Goal: Use online tool/utility: Utilize a website feature to perform a specific function

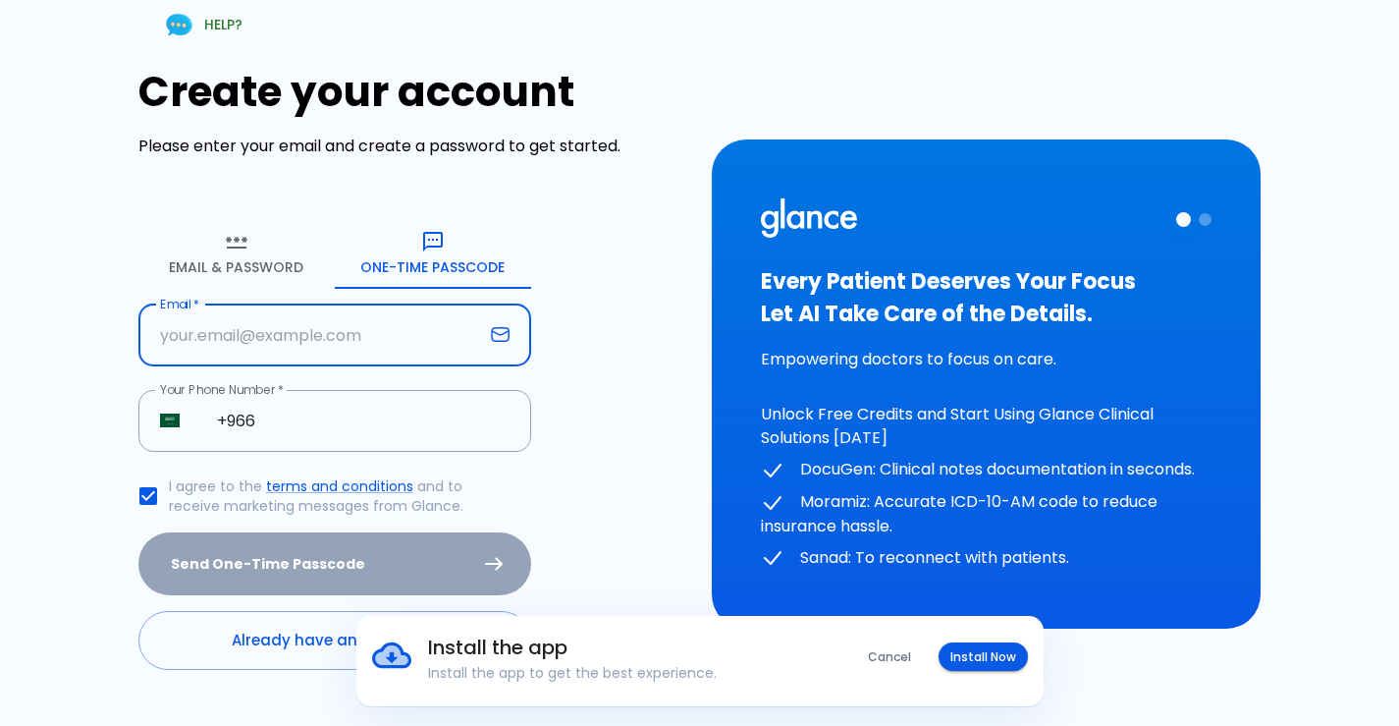
type input "drkassem333@gmail.com"
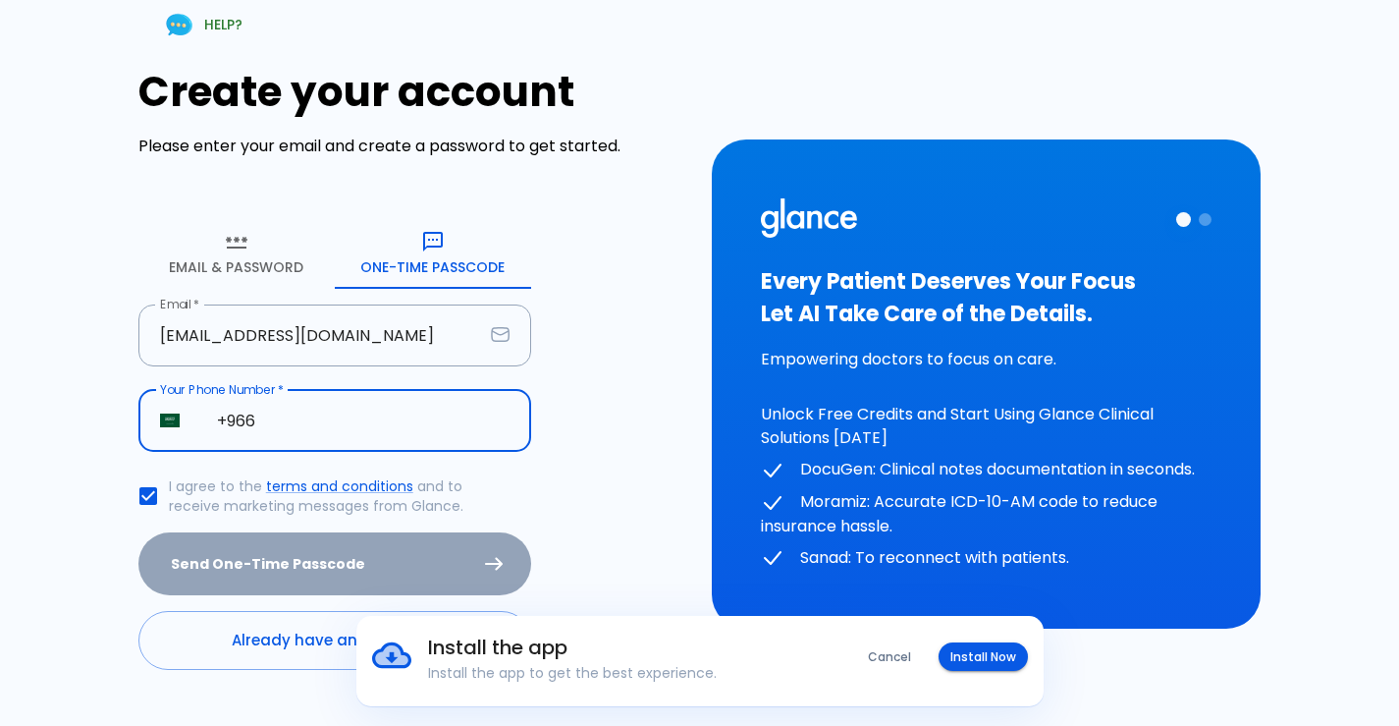
click at [344, 436] on input "+966" at bounding box center [363, 421] width 336 height 62
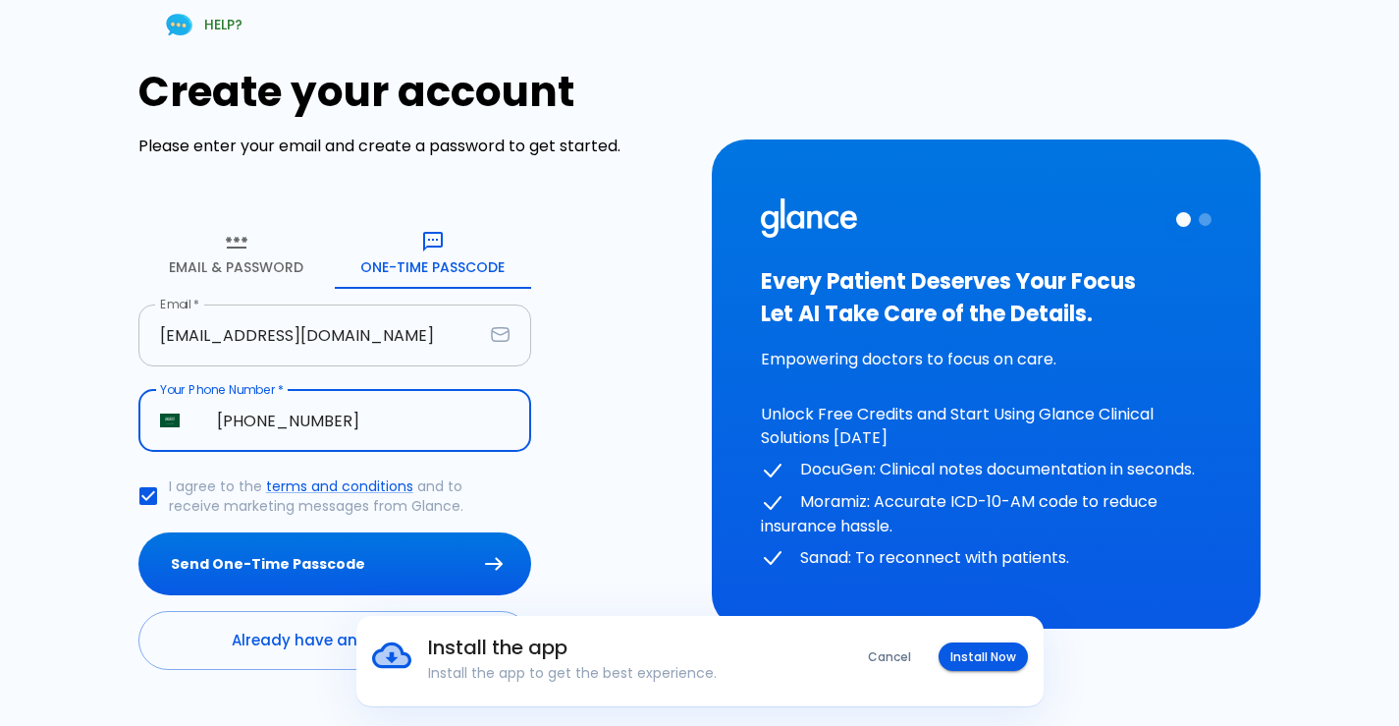
type input "+966 53 769 3671"
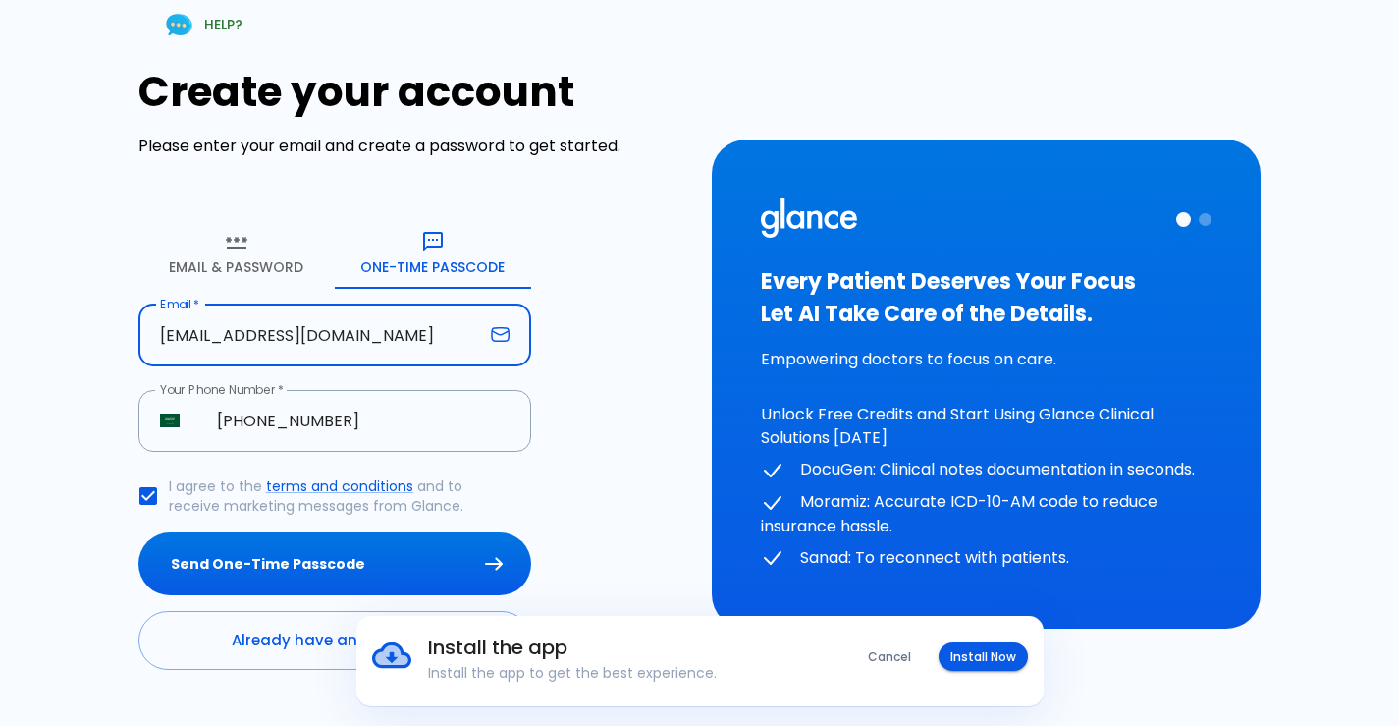
click at [409, 353] on input "drkassem333@gmail.com" at bounding box center [310, 335] width 345 height 62
drag, startPoint x: 407, startPoint y: 353, endPoint x: 63, endPoint y: 356, distance: 343.7
click at [63, 356] on div "HELP? Create your account Please enter your email and create a password to get …" at bounding box center [688, 371] width 1376 height 791
type input "kalsweidani@al-mishari.com.sa"
click at [188, 586] on button "Send One-Time Passcode" at bounding box center [334, 564] width 393 height 64
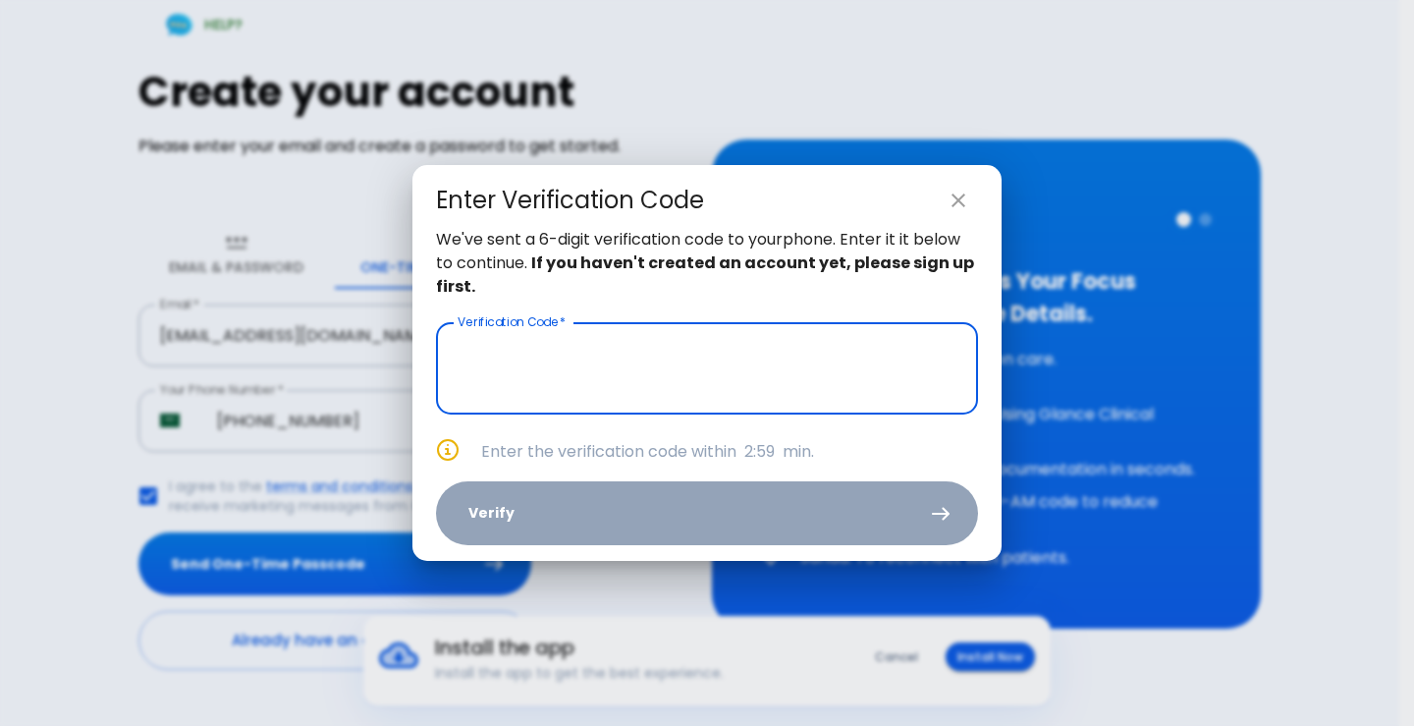
click at [979, 664] on div "Enter Verification Code We've sent a 6-digit verification code to your phone . …" at bounding box center [707, 363] width 1414 height 726
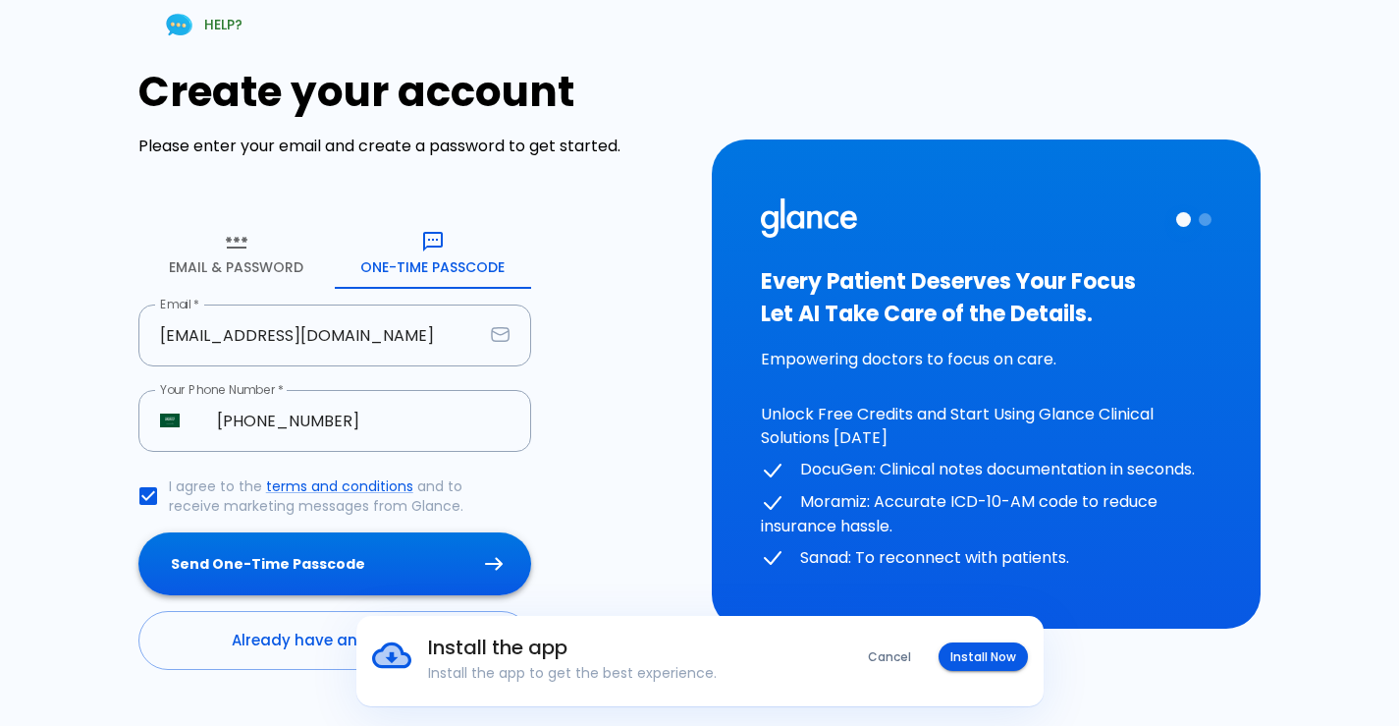
click at [411, 569] on button "Send One-Time Passcode" at bounding box center [334, 564] width 393 height 64
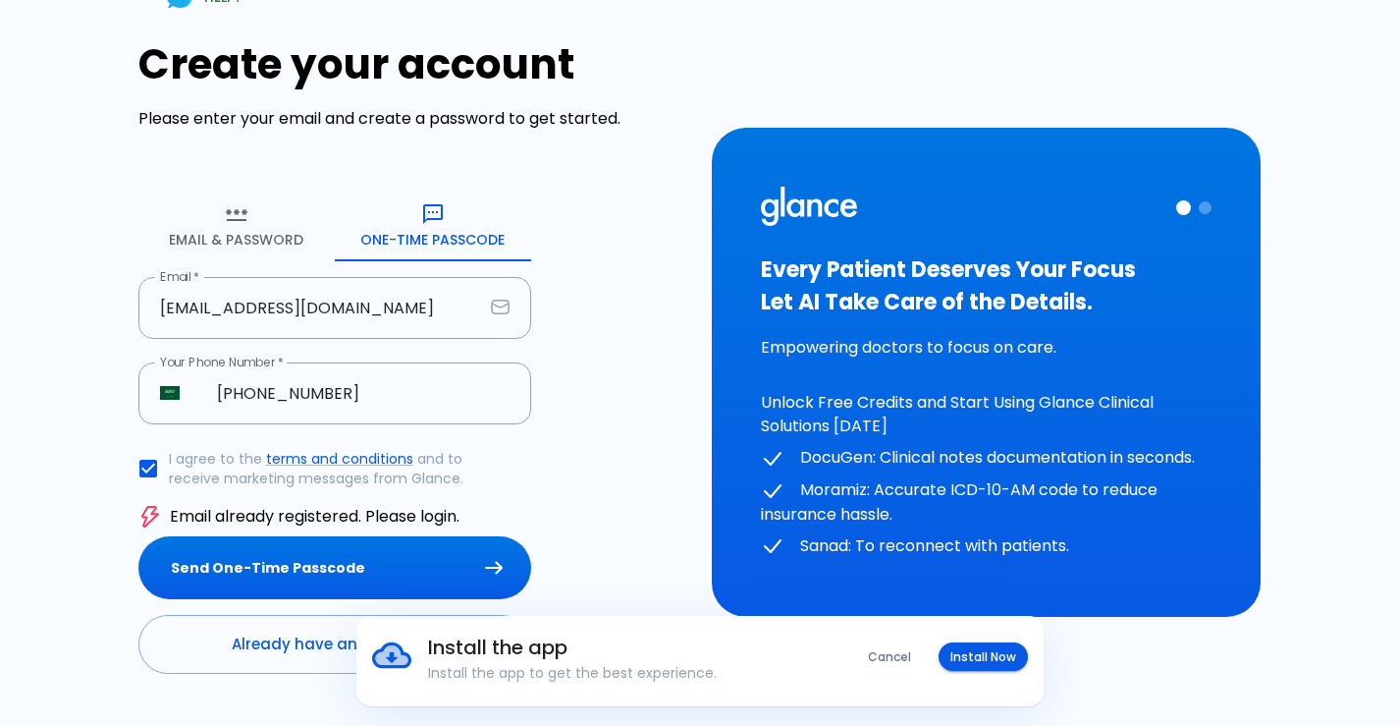
scroll to position [74, 0]
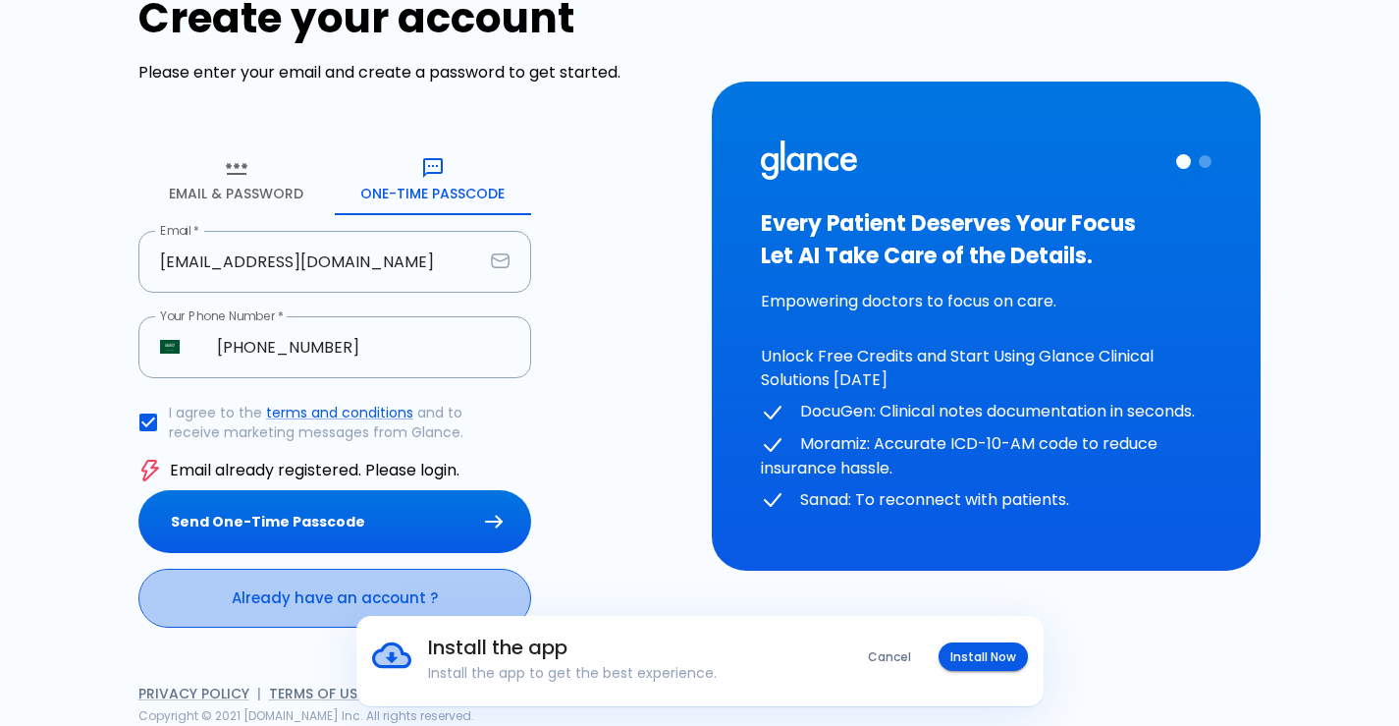
click at [252, 602] on link "Already have an account ?" at bounding box center [334, 598] width 393 height 59
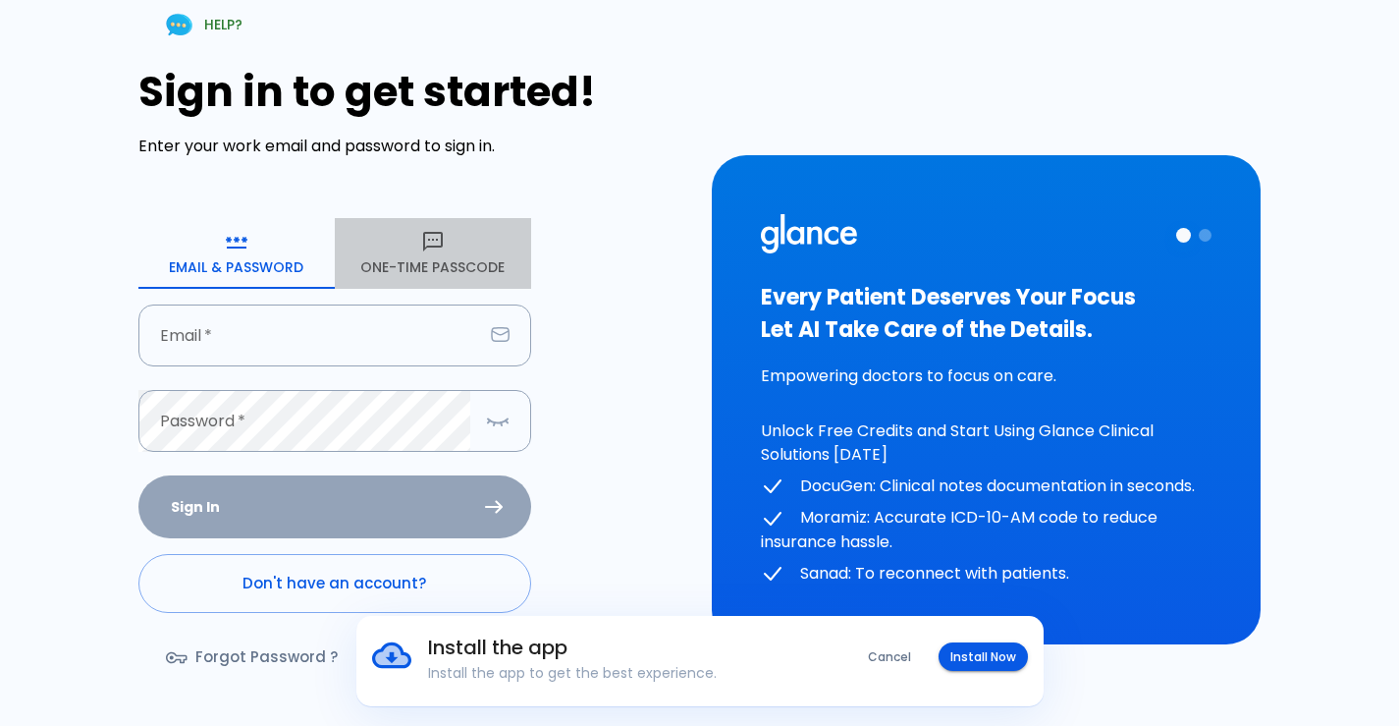
click at [382, 275] on button "One-Time Passcode" at bounding box center [433, 253] width 196 height 71
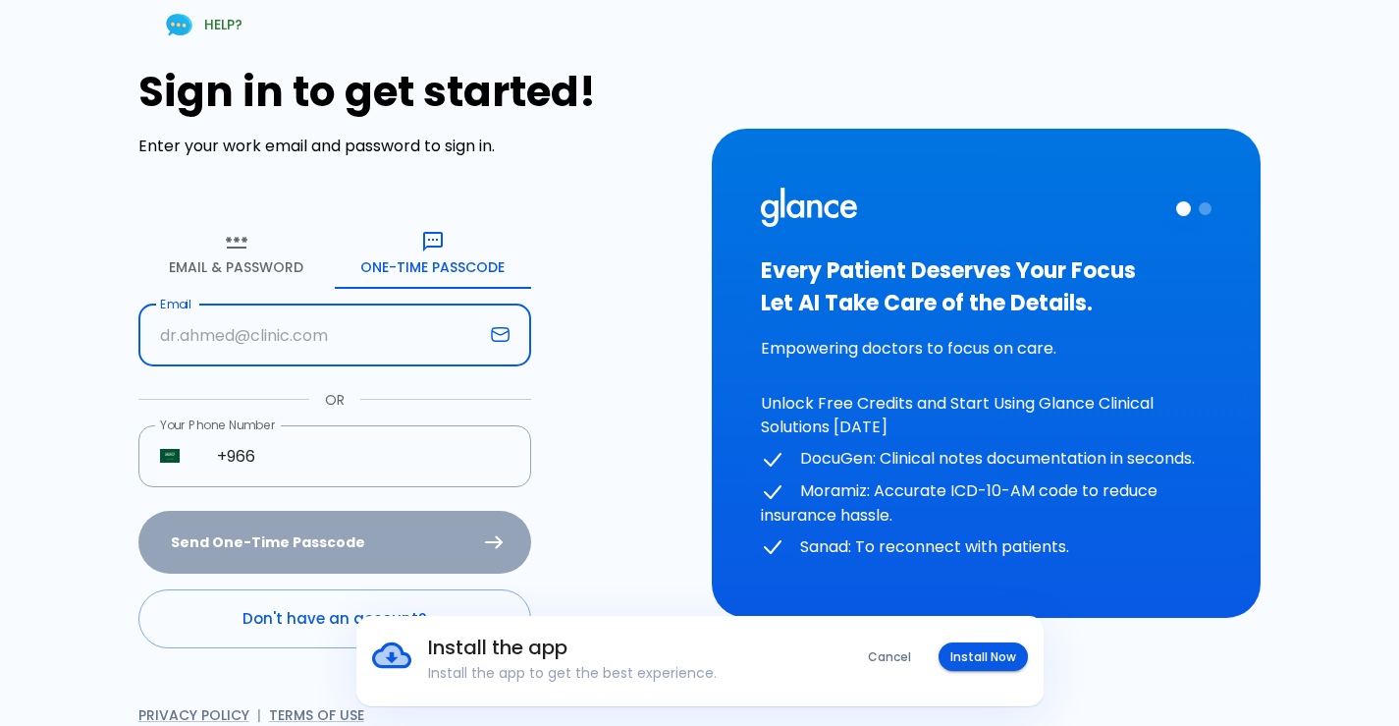
click at [340, 344] on input "text" at bounding box center [310, 335] width 345 height 62
type input "kalsweidani@al-mishari.com.sa"
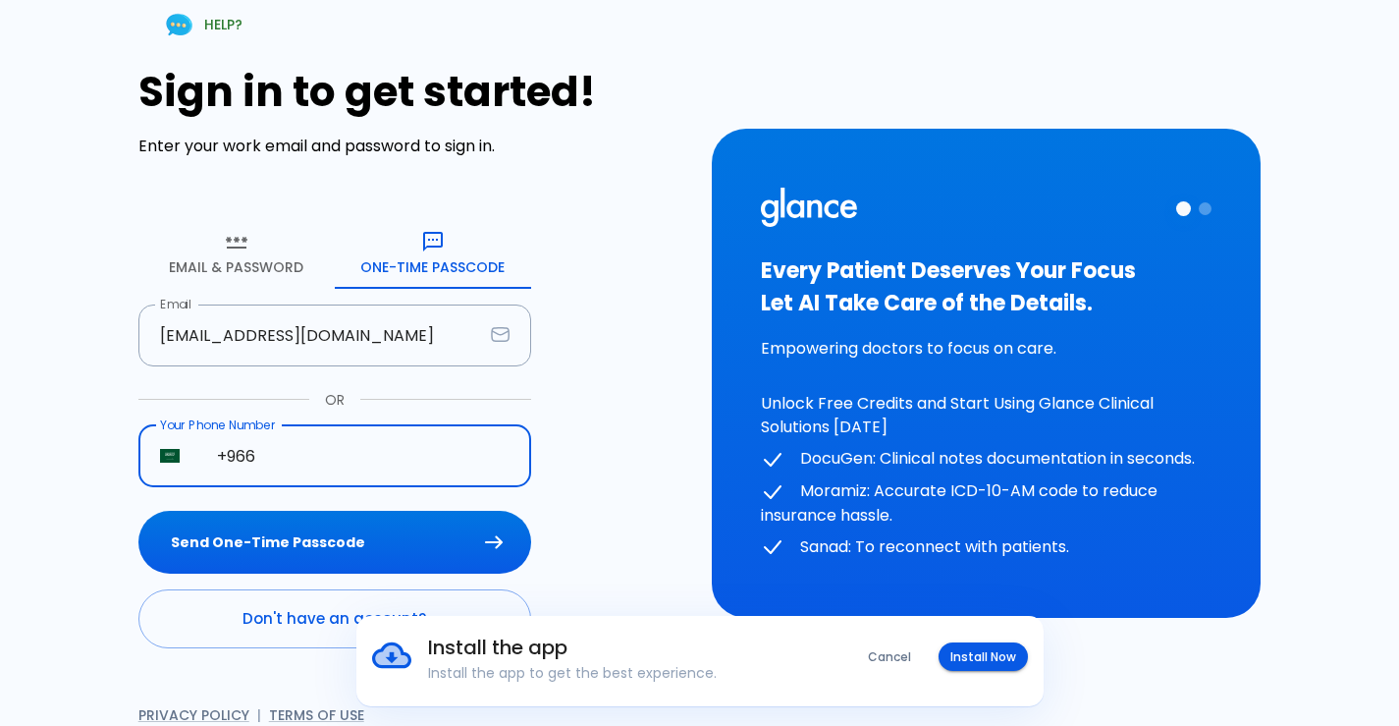
click at [348, 450] on input "+966" at bounding box center [363, 456] width 336 height 62
type input "+966 53 769 3671"
click at [343, 545] on button "Send One-Time Passcode" at bounding box center [334, 543] width 393 height 64
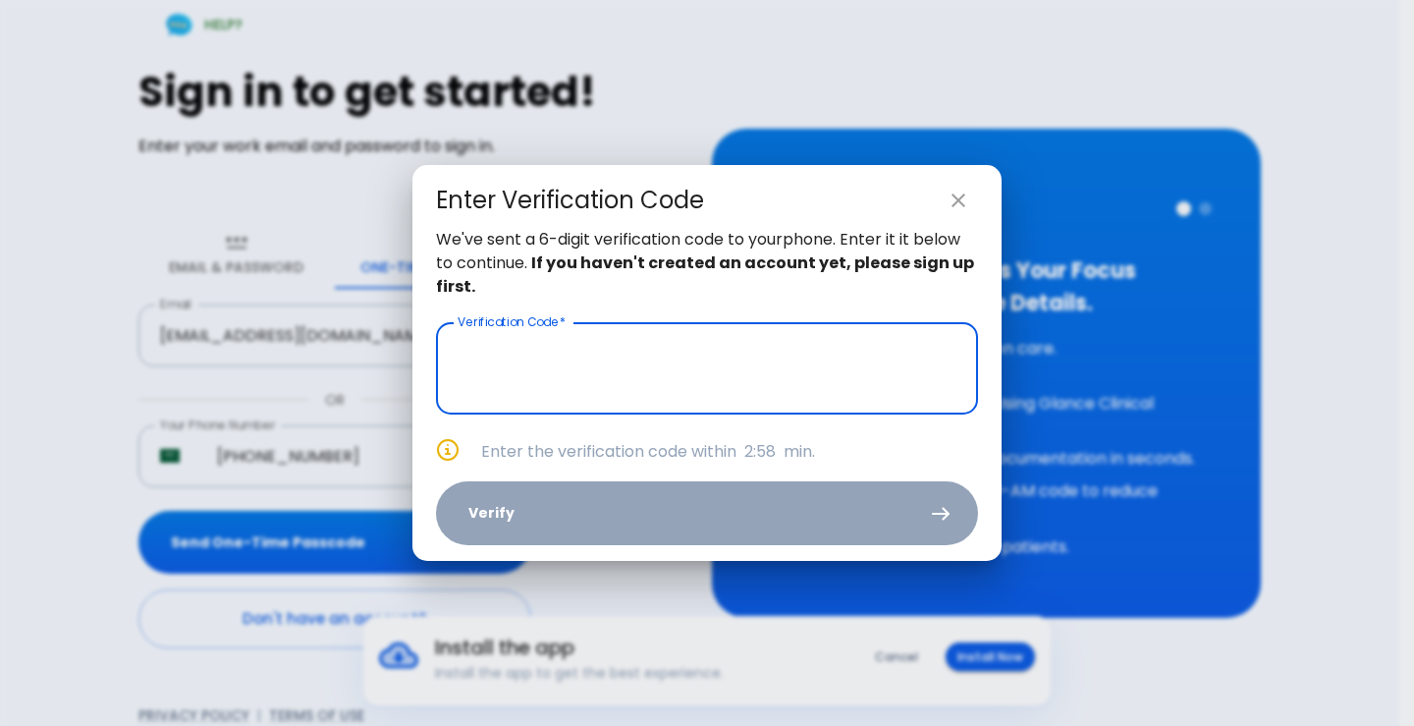
click at [751, 361] on input "text" at bounding box center [707, 368] width 542 height 92
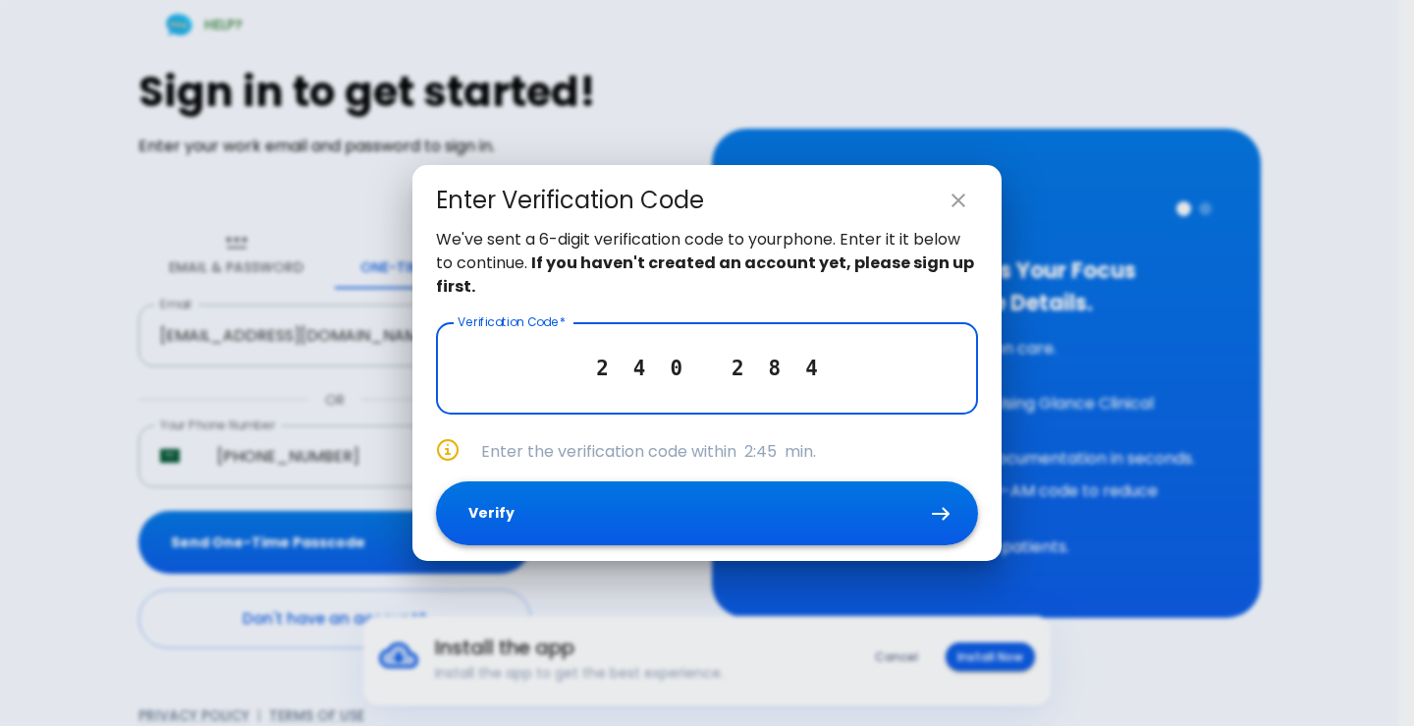
type input "2 4 0 2 8 4"
click at [708, 521] on button "Verify" at bounding box center [707, 513] width 542 height 64
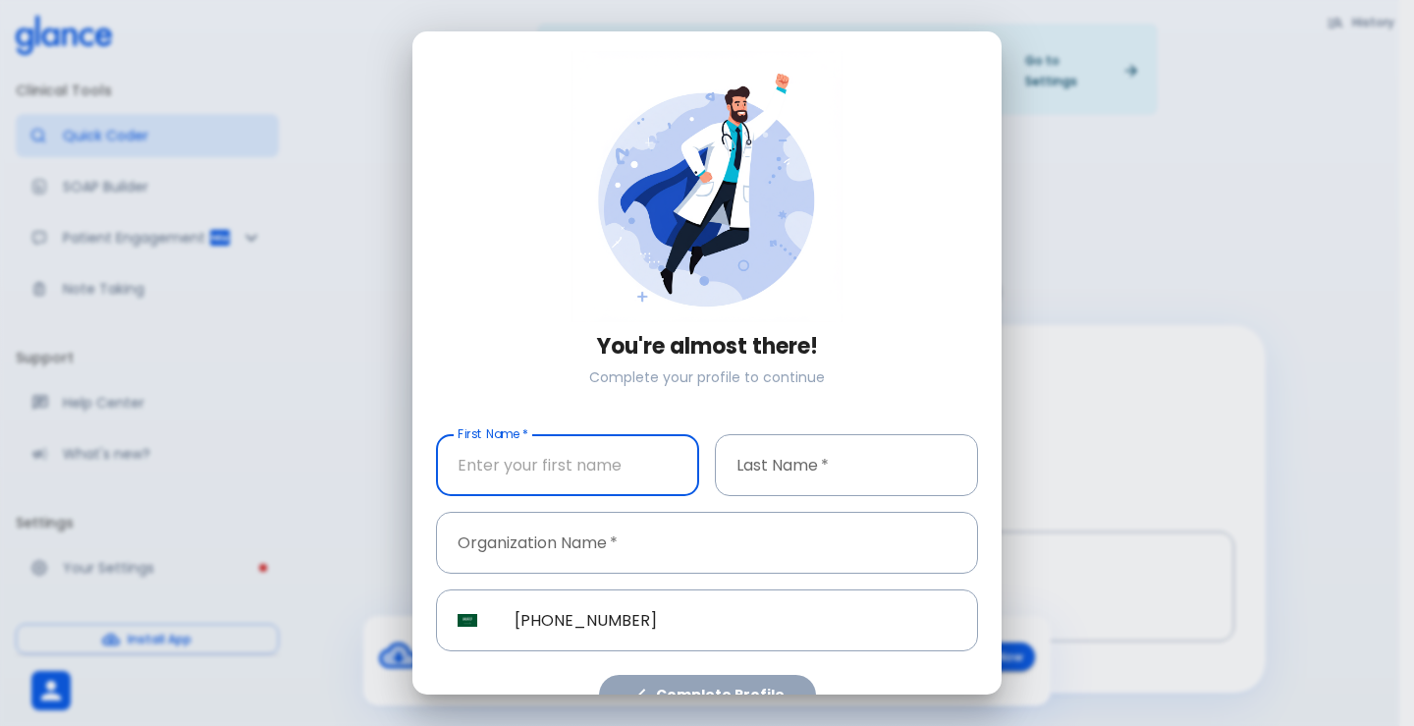
click at [473, 451] on input "text" at bounding box center [567, 465] width 263 height 62
click at [462, 470] on input "text" at bounding box center [567, 465] width 263 height 62
type input "kassem"
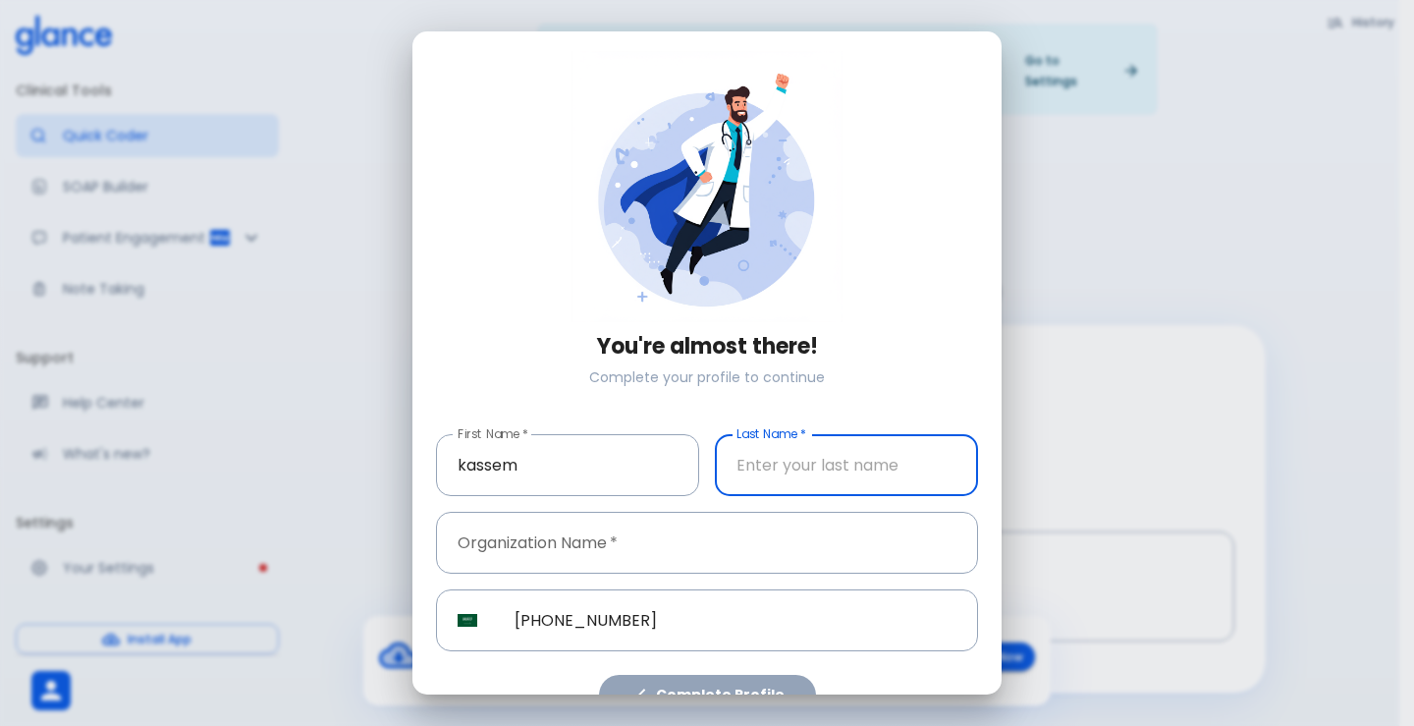
click at [779, 471] on input "text" at bounding box center [846, 465] width 263 height 62
type input "alsweidani"
click at [564, 575] on div "​ SA +966 53 769 3671 ​" at bounding box center [699, 612] width 558 height 78
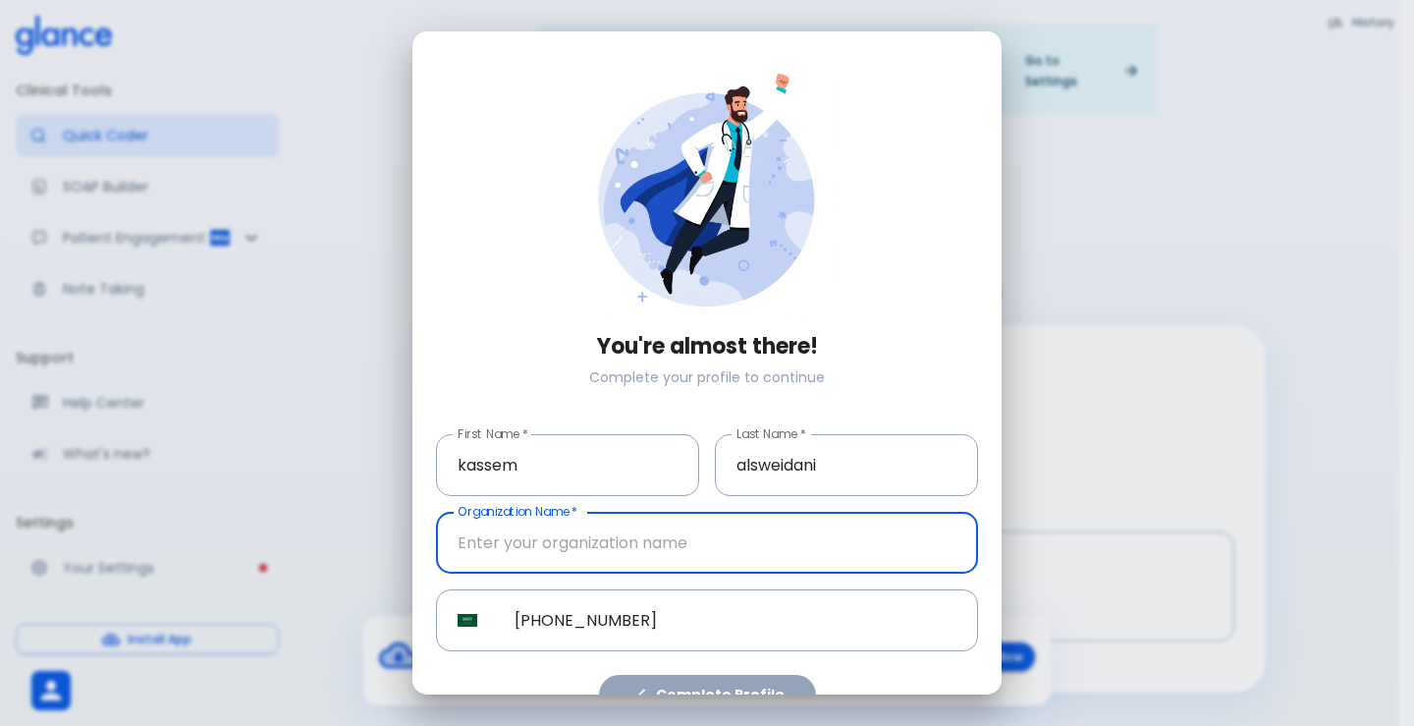
click at [569, 546] on input "text" at bounding box center [707, 543] width 542 height 62
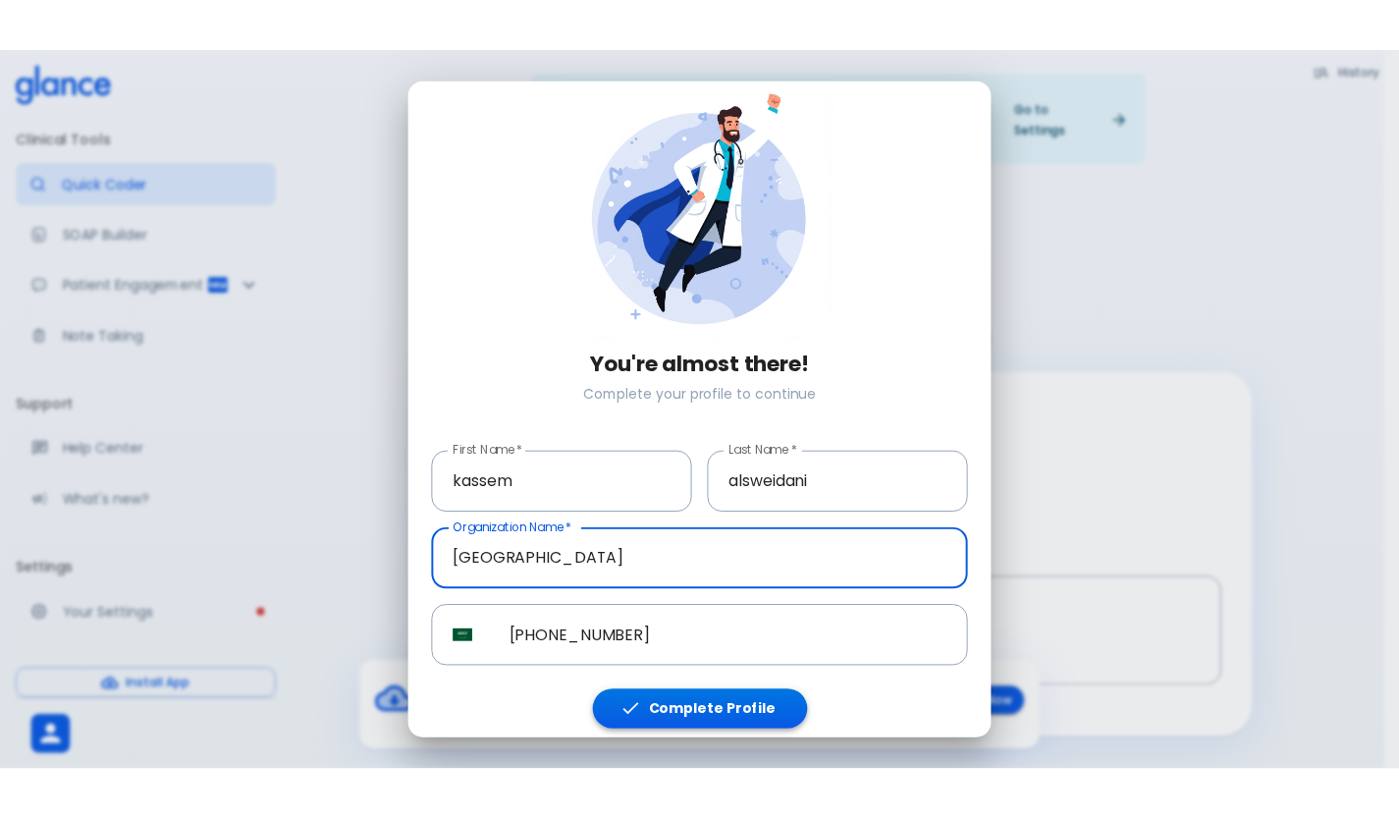
scroll to position [32, 0]
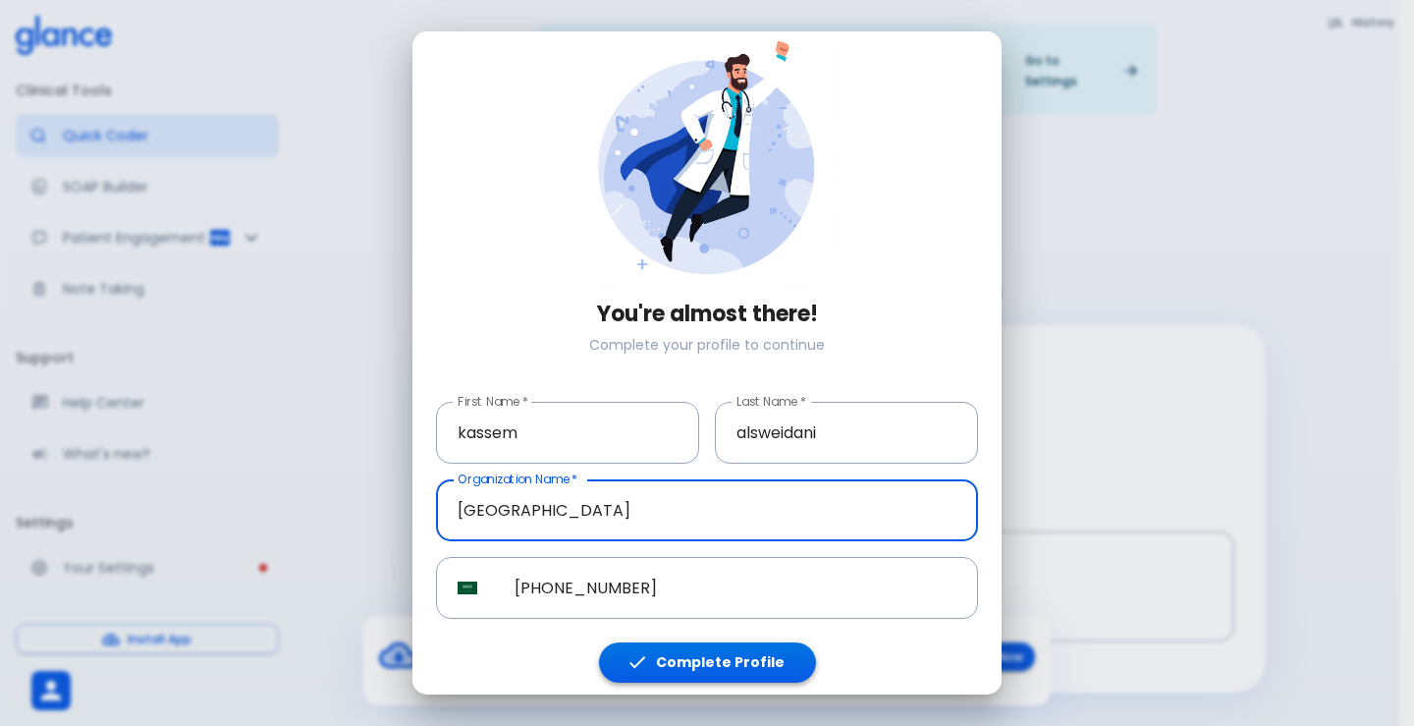
type input "[GEOGRAPHIC_DATA]"
click at [738, 649] on button "Complete Profile" at bounding box center [707, 662] width 217 height 40
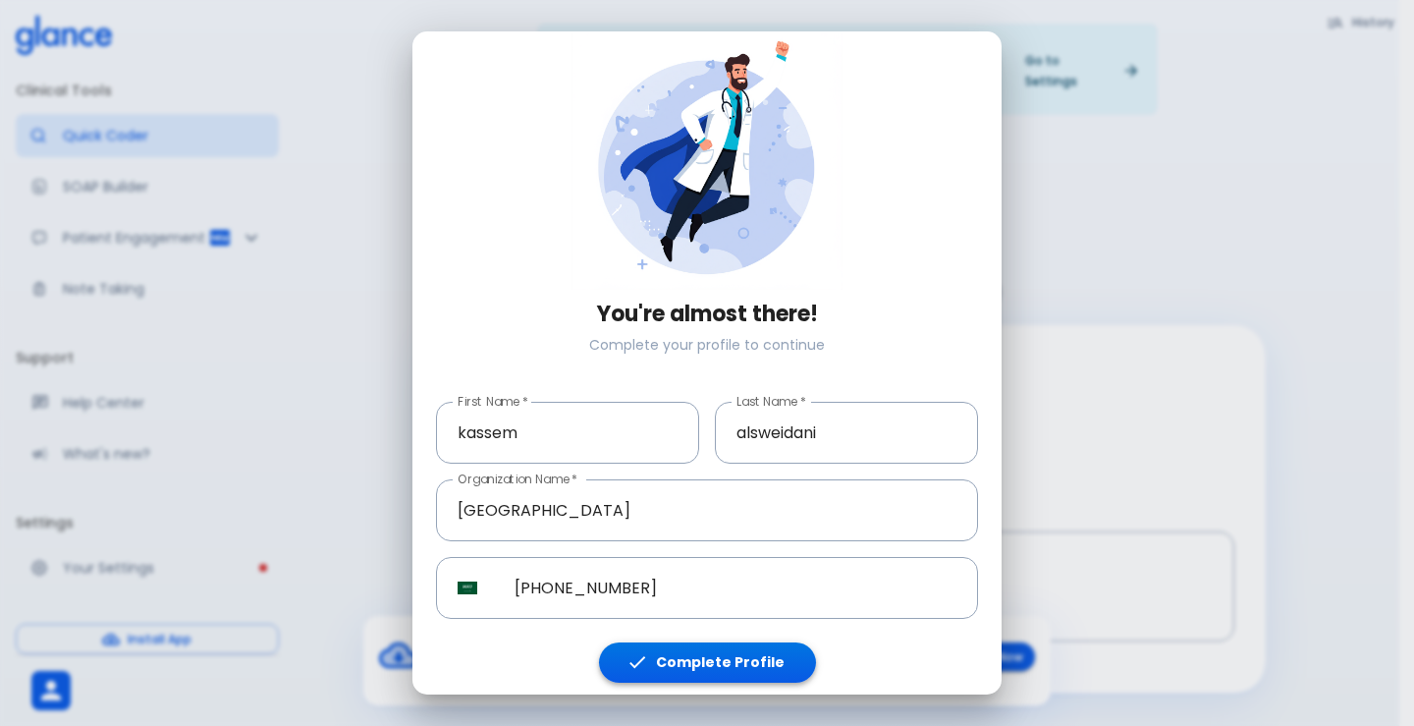
click at [738, 649] on button "Complete Profile" at bounding box center [707, 662] width 217 height 40
click at [738, 651] on button "Complete Profile" at bounding box center [707, 662] width 217 height 40
click at [739, 653] on button "Complete Profile" at bounding box center [707, 662] width 217 height 40
click at [741, 653] on button "Complete Profile" at bounding box center [707, 662] width 217 height 40
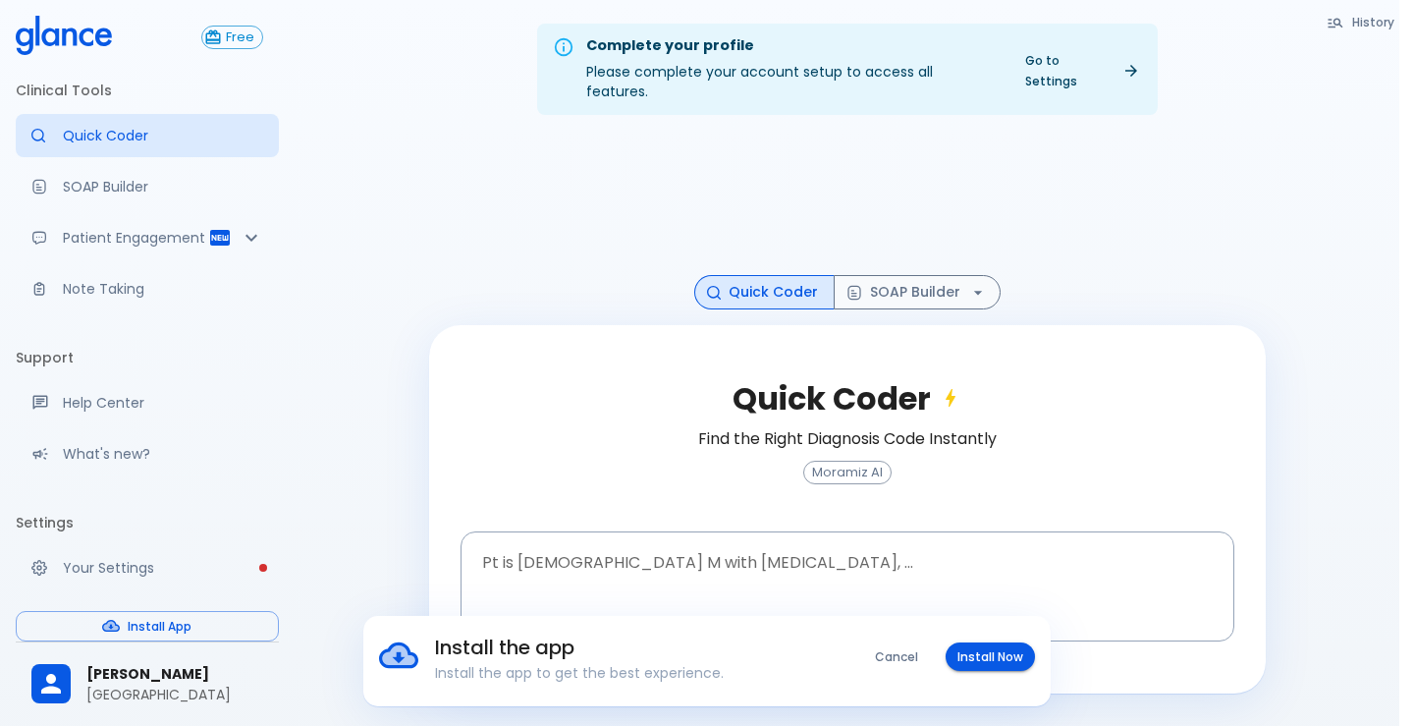
click at [725, 652] on button "Complete Profile" at bounding box center [707, 662] width 217 height 40
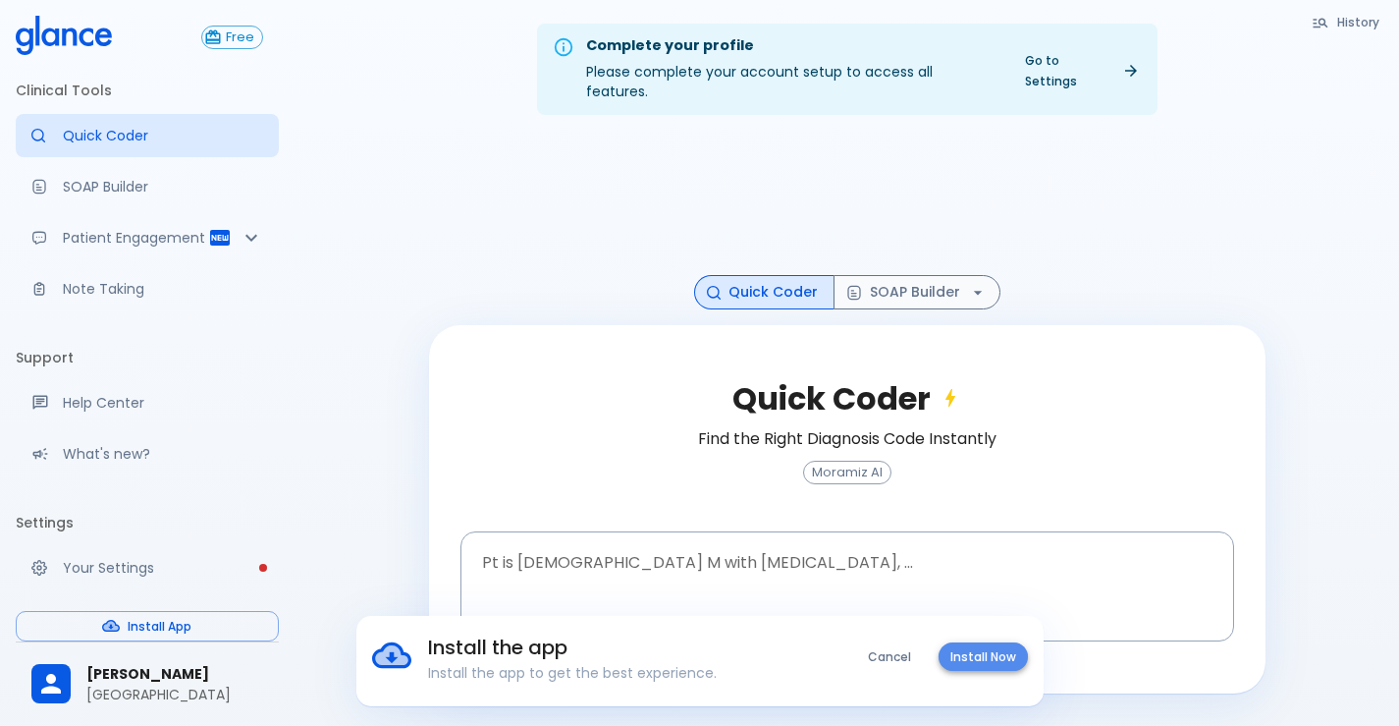
click at [961, 653] on button "Install Now" at bounding box center [983, 656] width 89 height 28
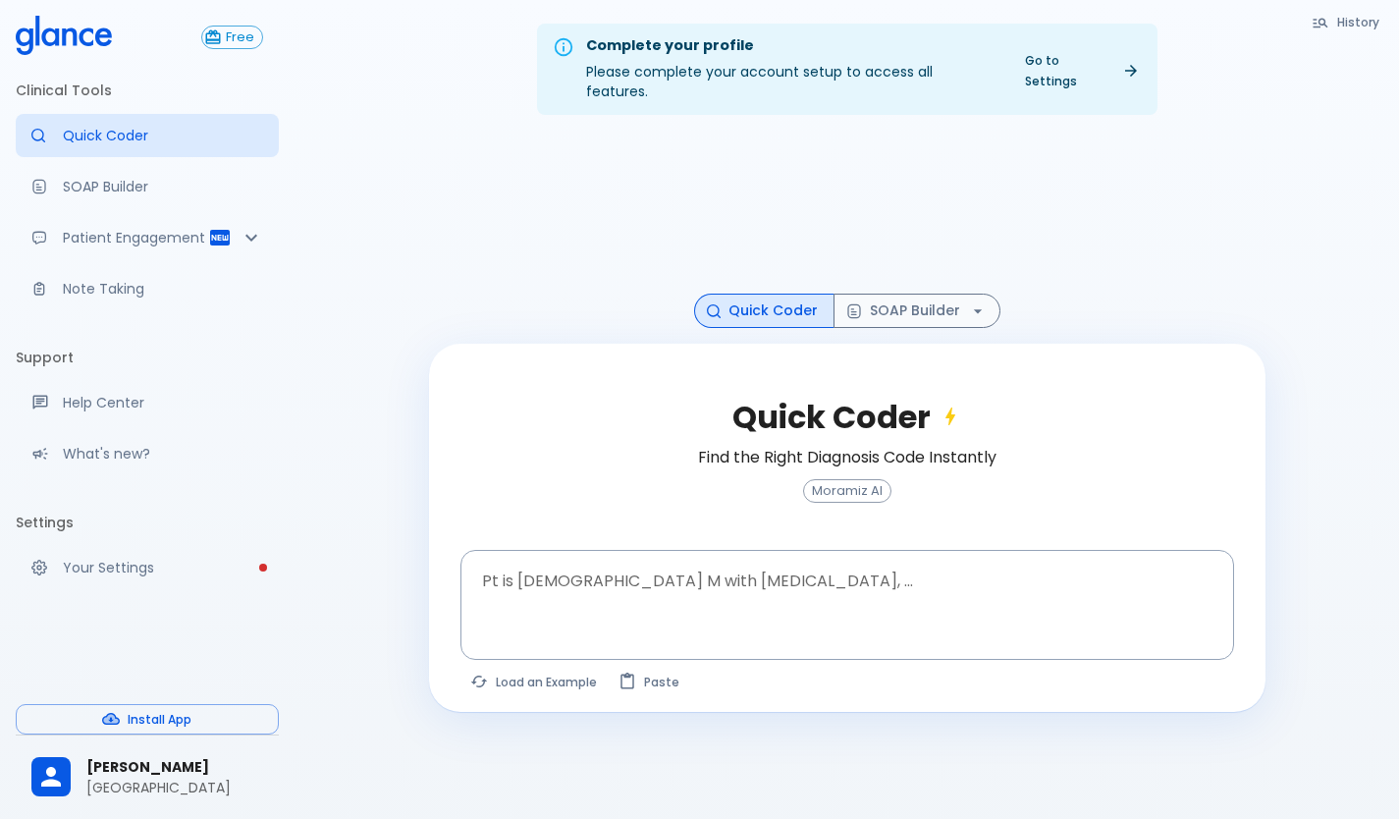
click at [728, 345] on div "Quick Coder Find the Right Diagnosis Code Instantly Moramiz AI Pt is 35 yo M wi…" at bounding box center [847, 528] width 837 height 368
click at [584, 581] on textarea at bounding box center [847, 590] width 746 height 62
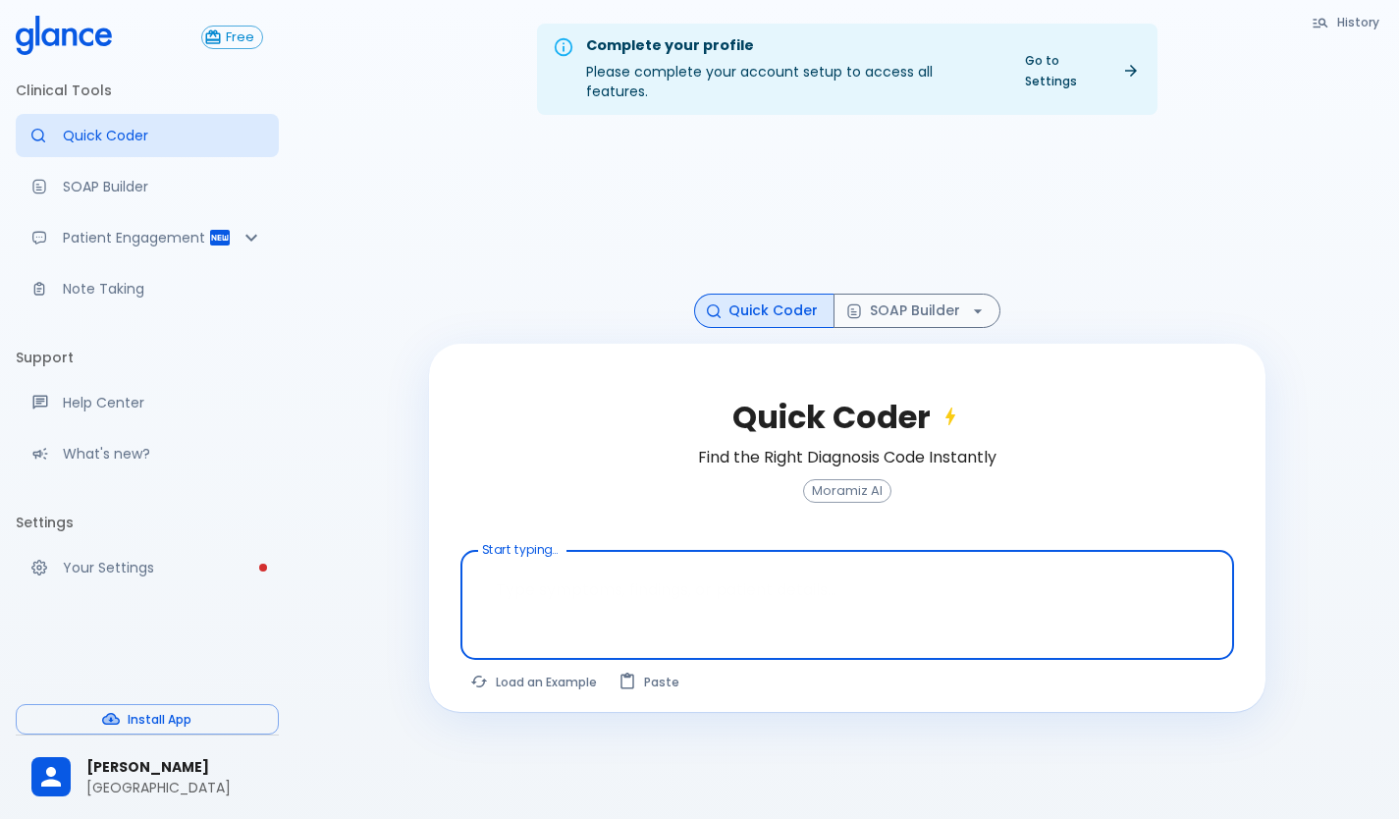
click at [540, 585] on textarea at bounding box center [847, 590] width 746 height 62
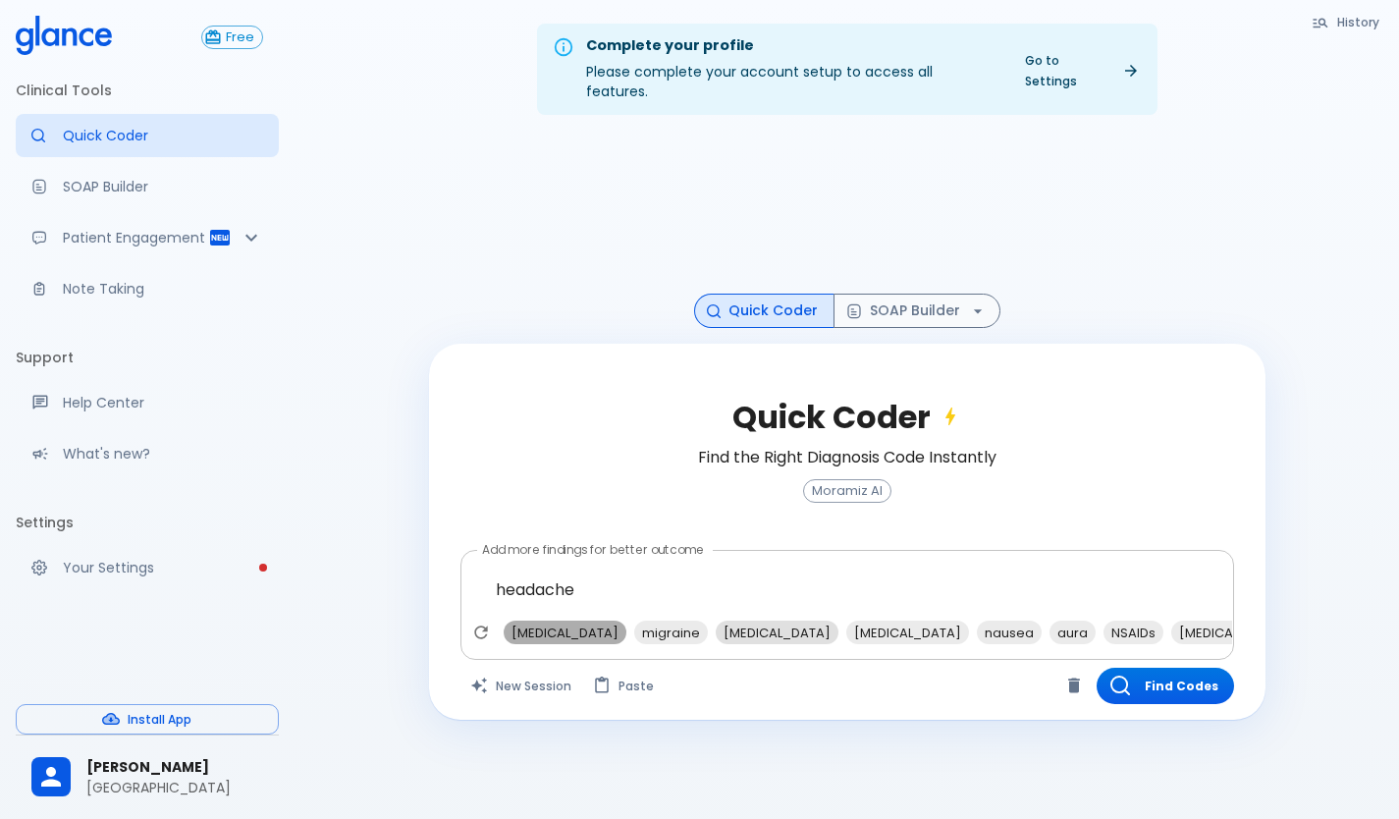
click at [626, 622] on span "tension-type headache" at bounding box center [565, 633] width 123 height 23
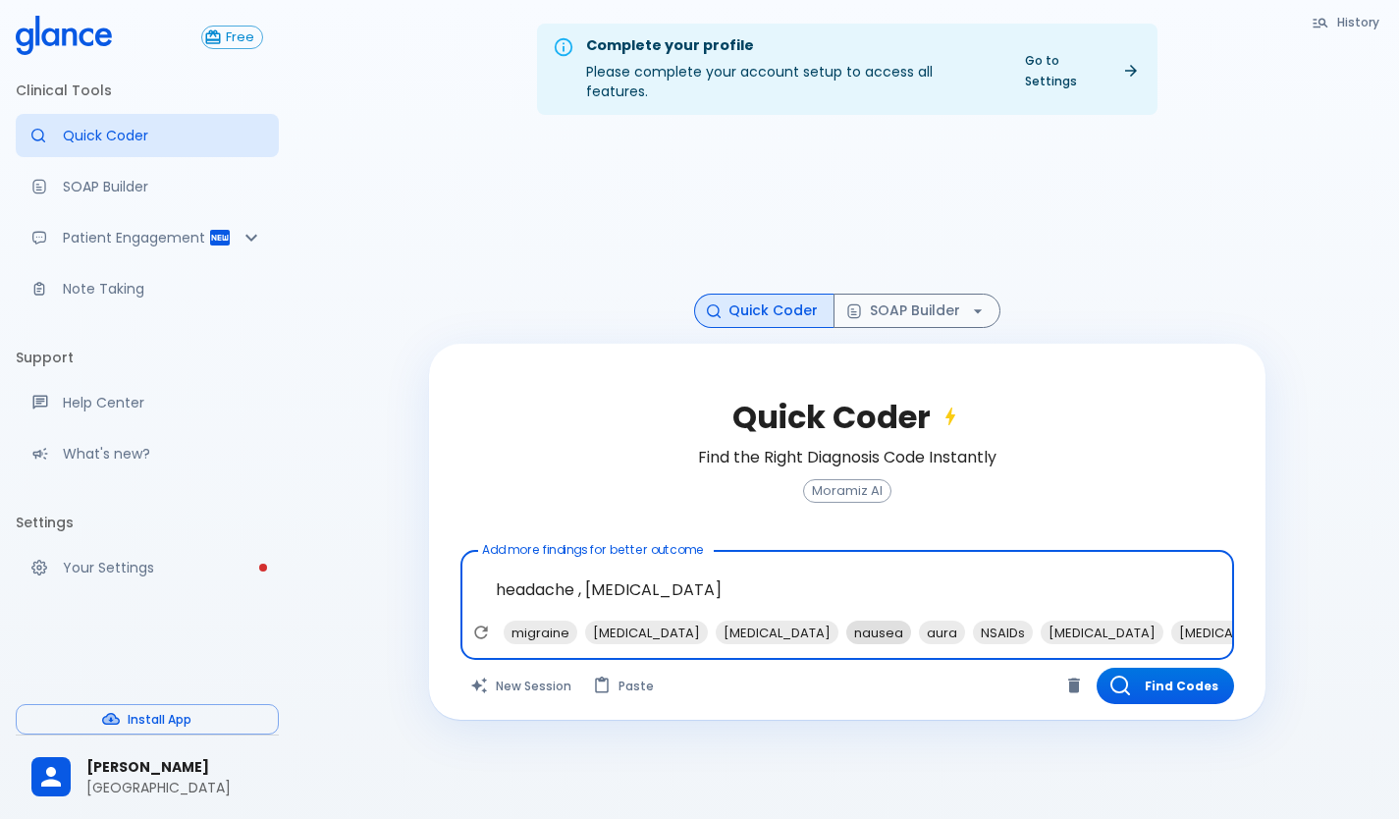
click at [846, 622] on span "nausea" at bounding box center [878, 633] width 65 height 23
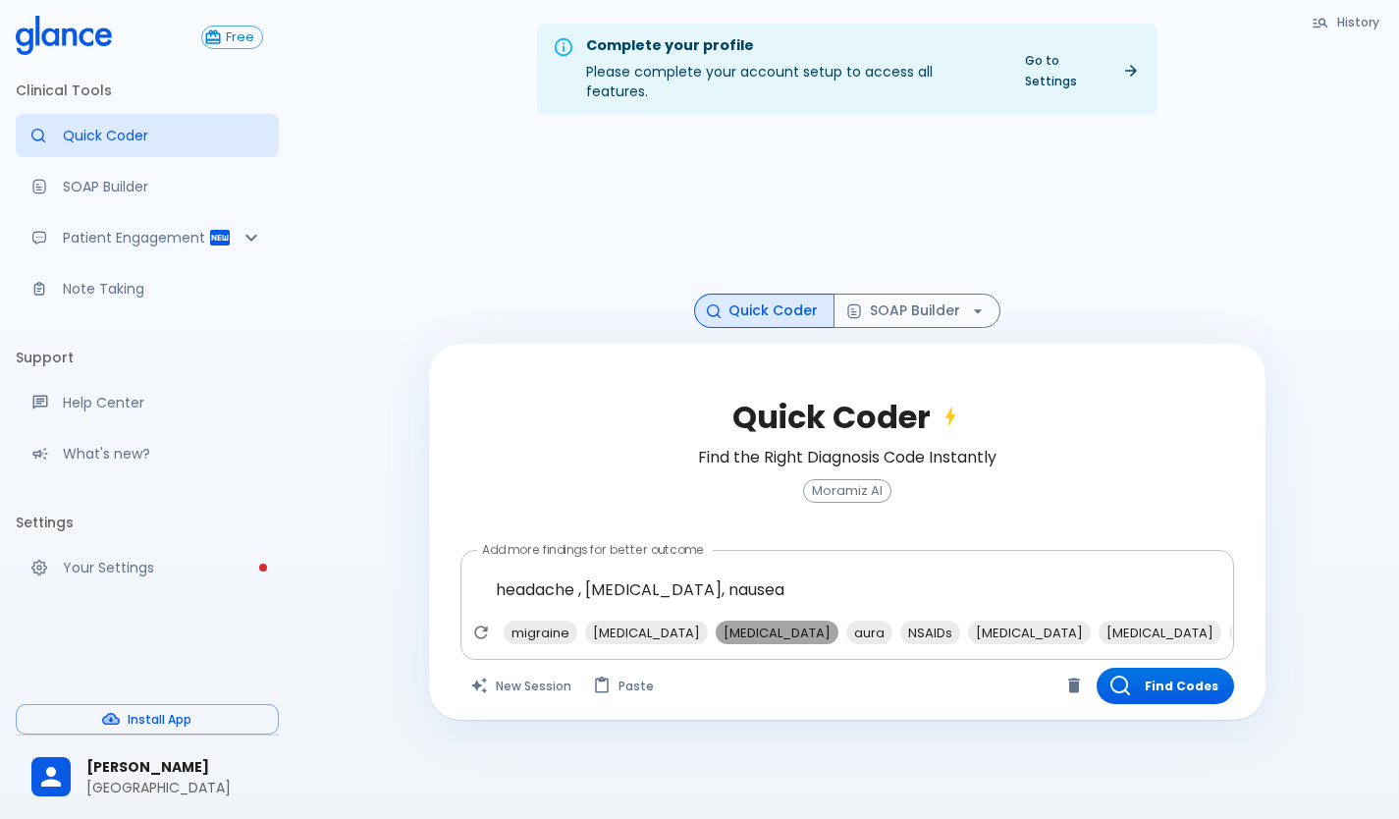
click at [805, 622] on span "photophobia" at bounding box center [777, 633] width 123 height 23
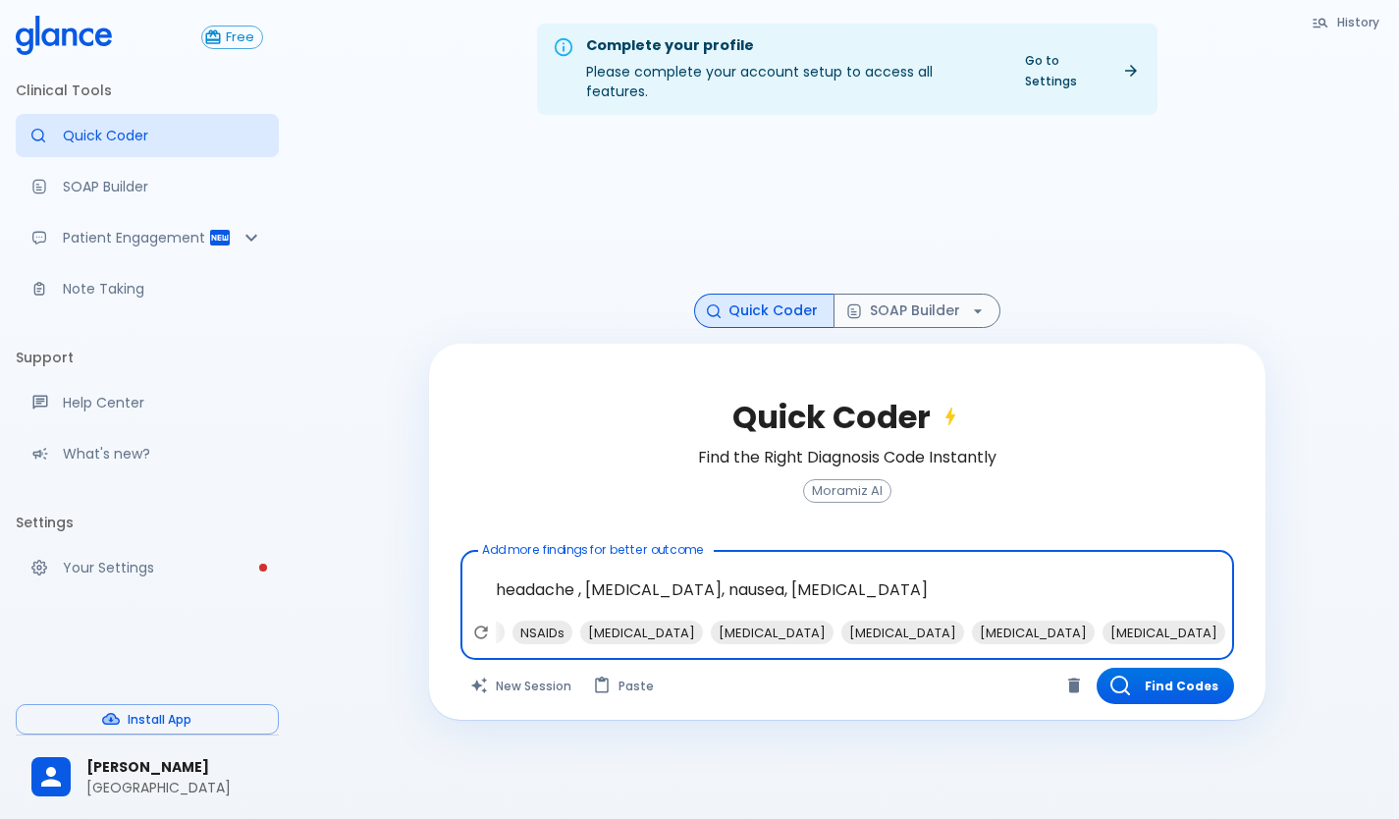
scroll to position [0, 259]
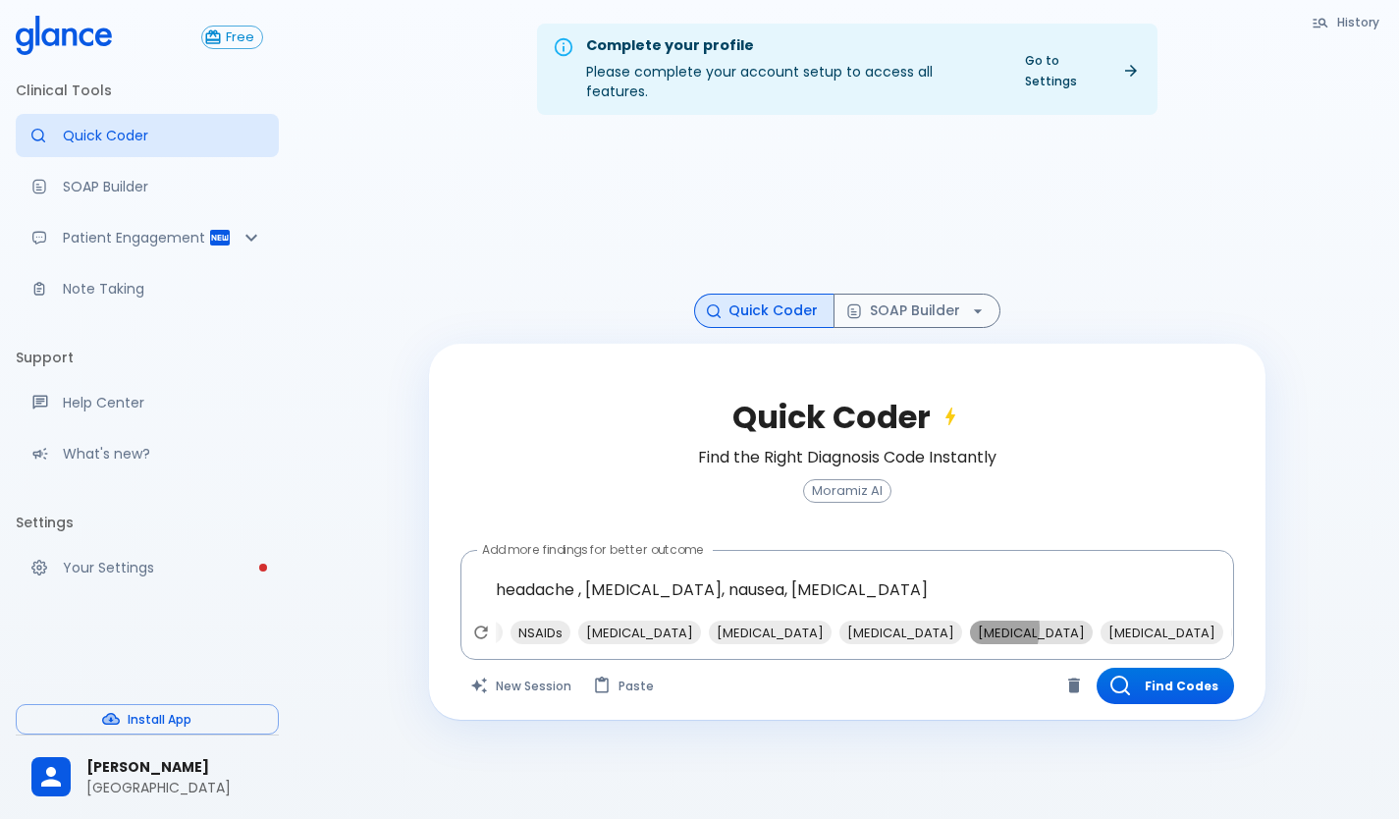
click at [970, 622] on span "CT scan" at bounding box center [1031, 633] width 123 height 23
click at [775, 622] on span "acetaminophen" at bounding box center [770, 633] width 123 height 23
type textarea "headache , tension-type headache, nausea, photophobia, CT scan, acetaminophen"
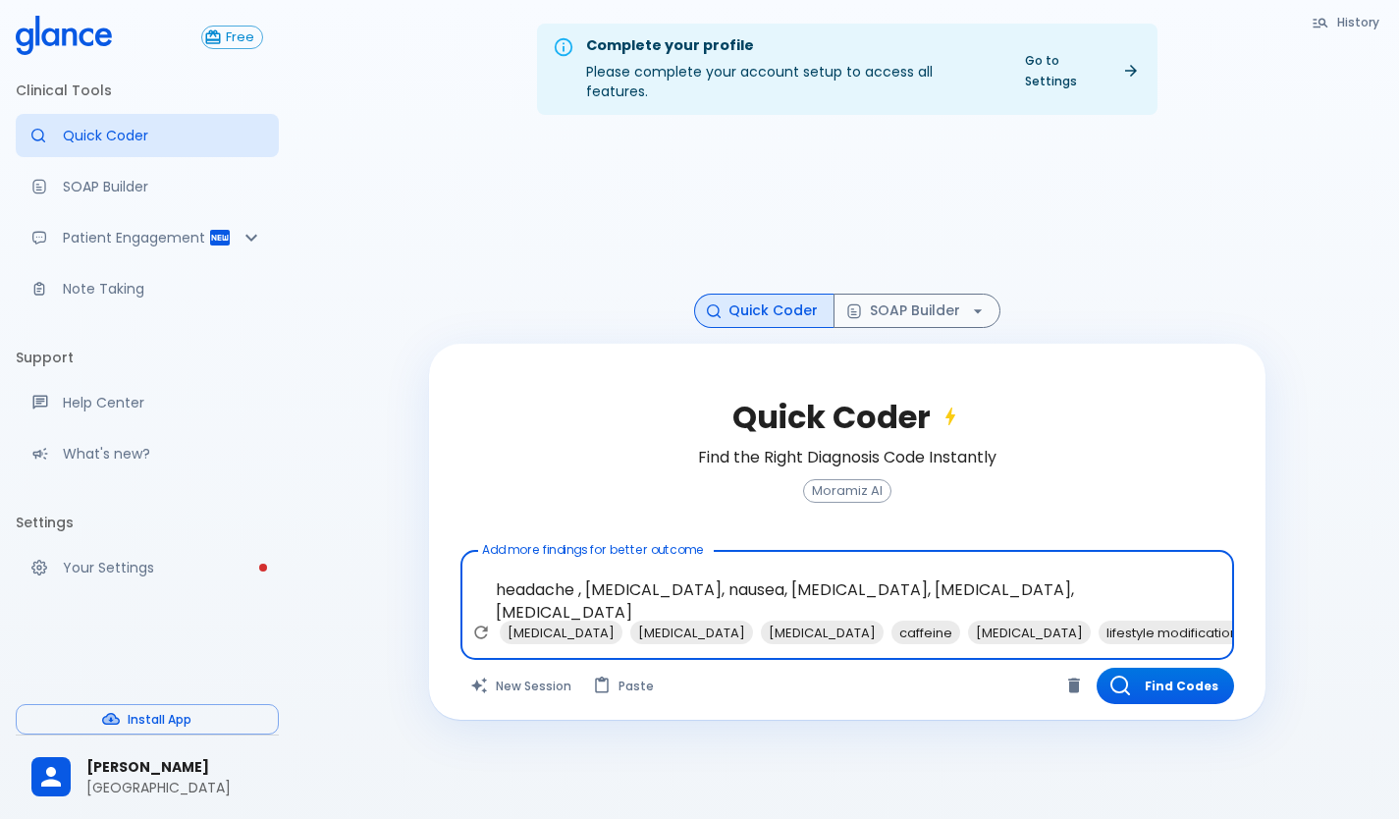
scroll to position [0, 487]
click at [1162, 674] on button "Find Codes" at bounding box center [1165, 686] width 137 height 36
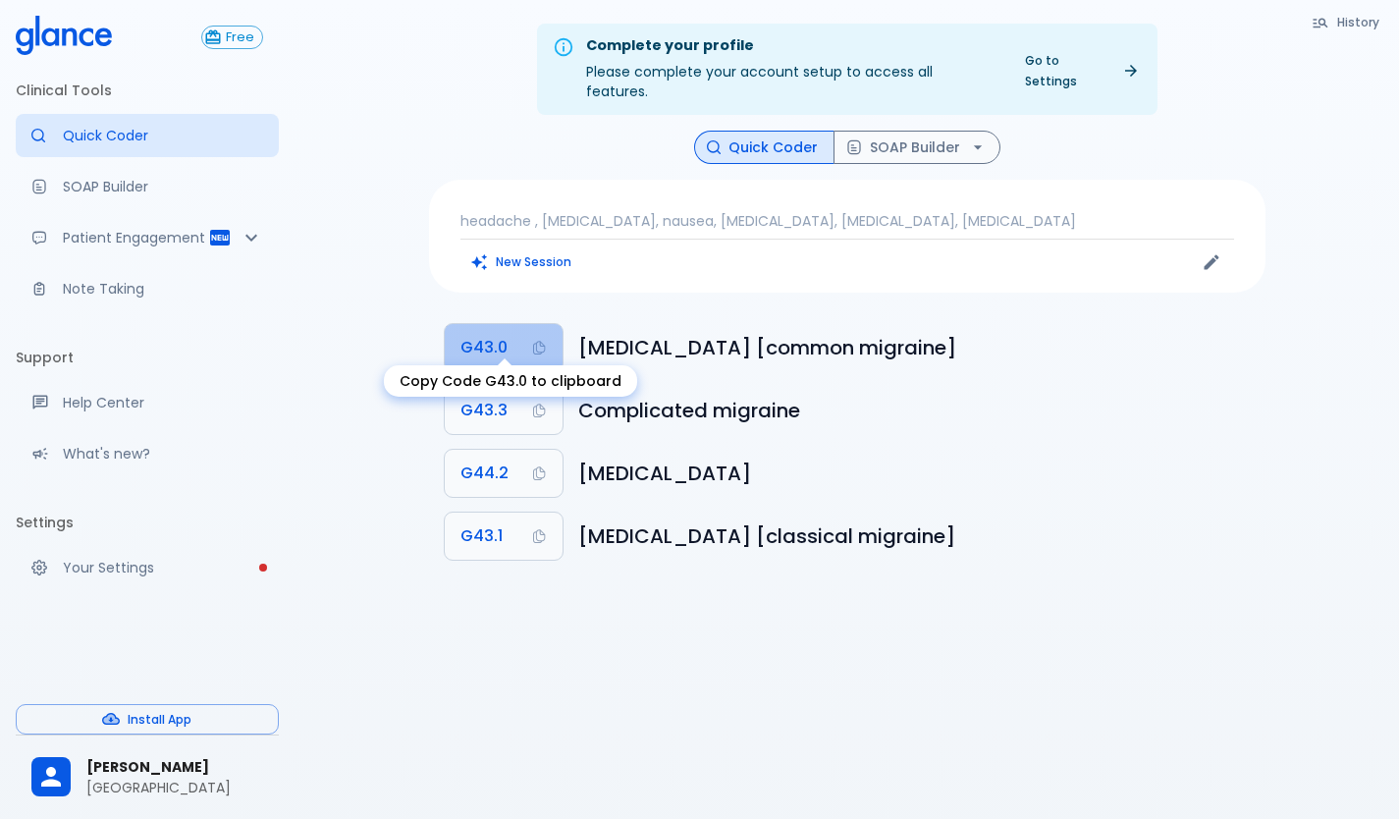
click at [461, 341] on span "G43.0" at bounding box center [484, 347] width 47 height 27
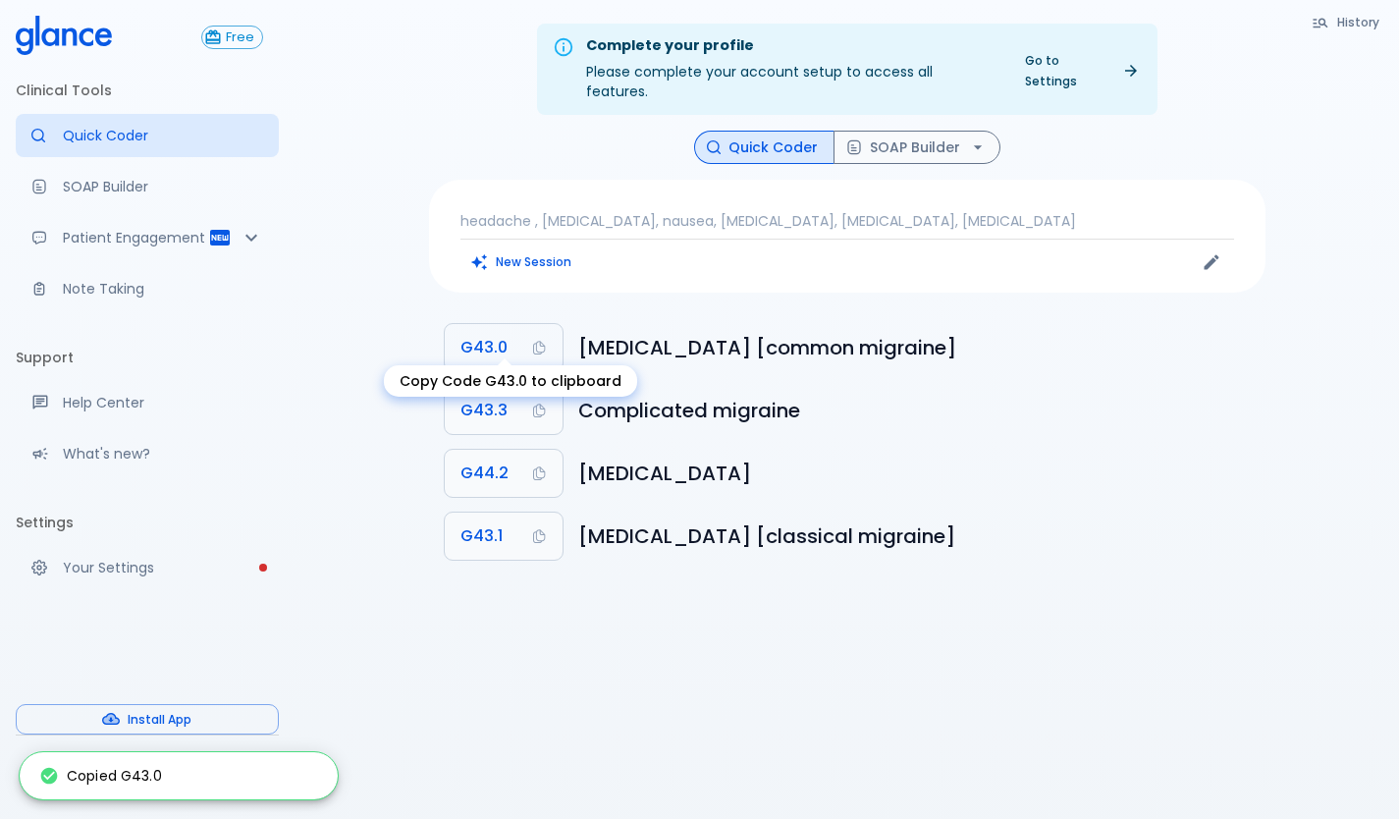
click at [520, 324] on button "G43.0" at bounding box center [504, 347] width 118 height 47
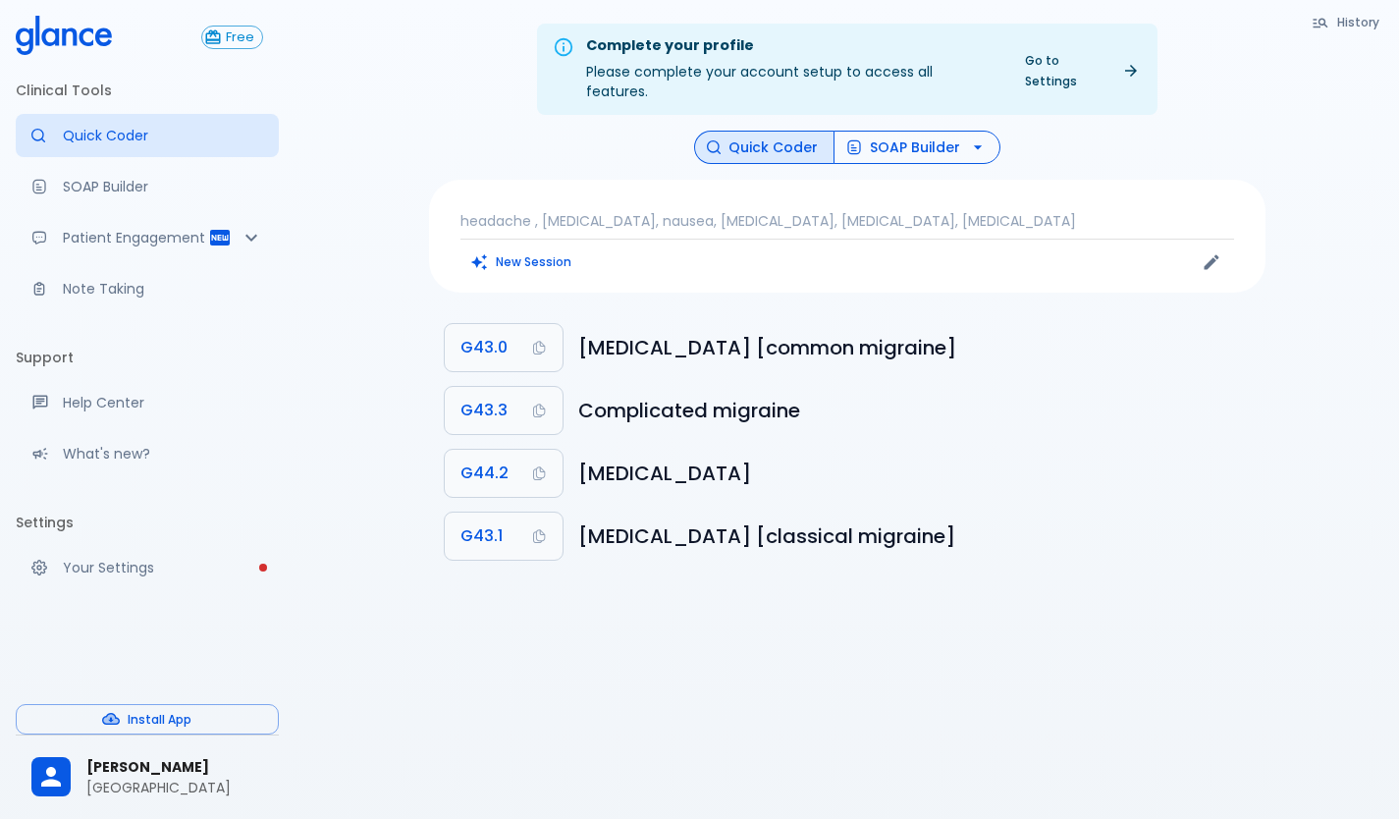
click at [873, 136] on button "SOAP Builder" at bounding box center [917, 148] width 167 height 34
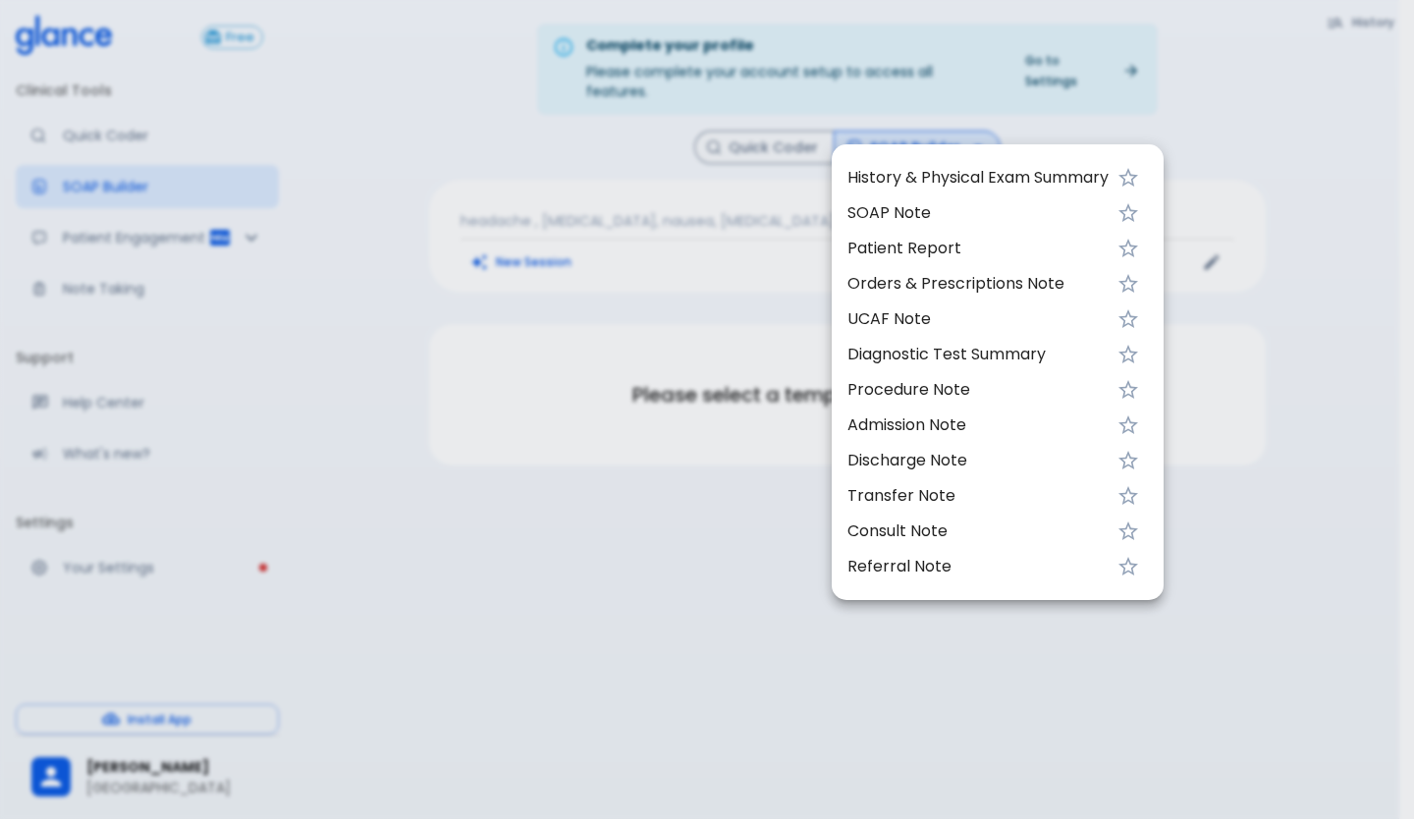
click at [923, 185] on span "History & Physical Exam Summary" at bounding box center [977, 178] width 261 height 24
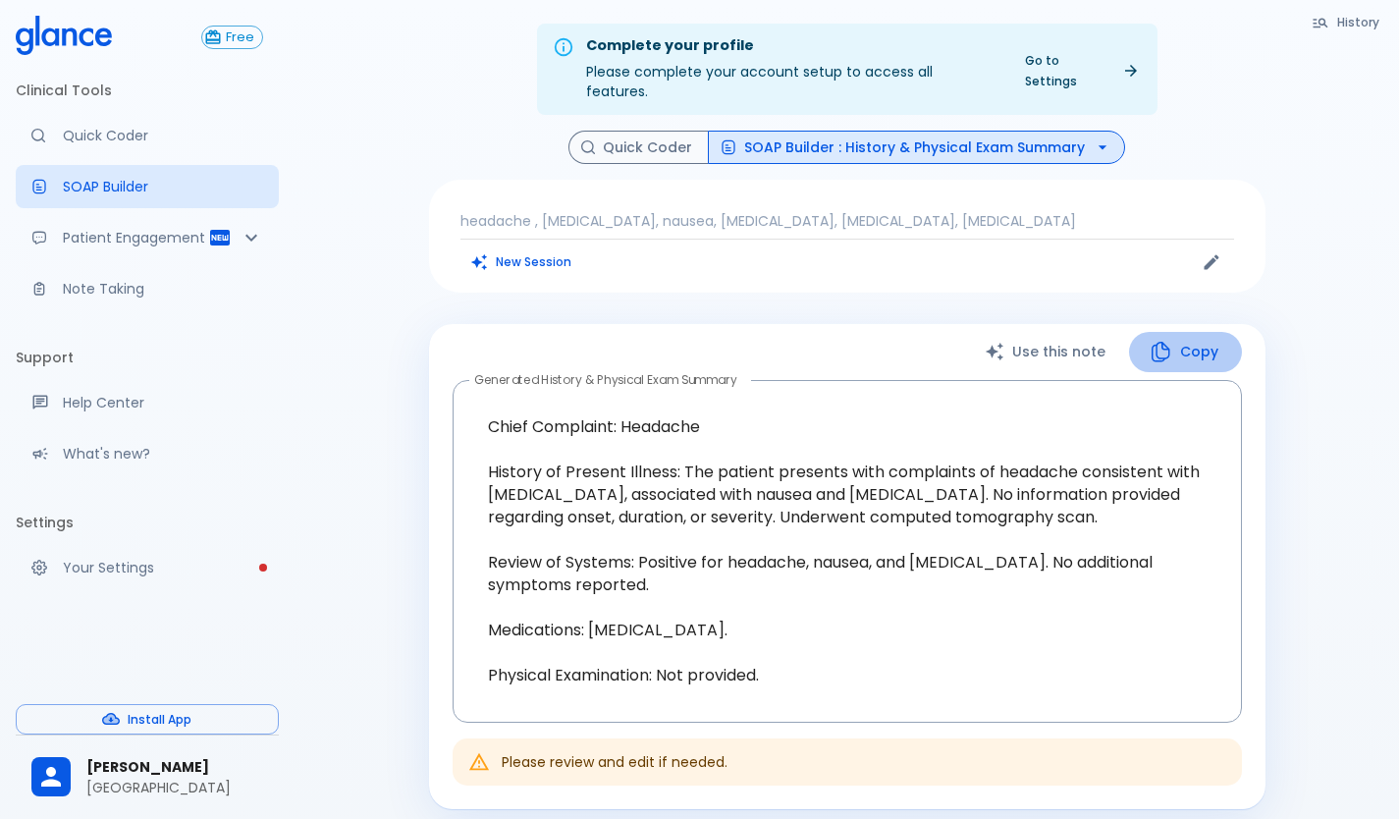
click at [1172, 340] on icon "button" at bounding box center [1161, 352] width 24 height 24
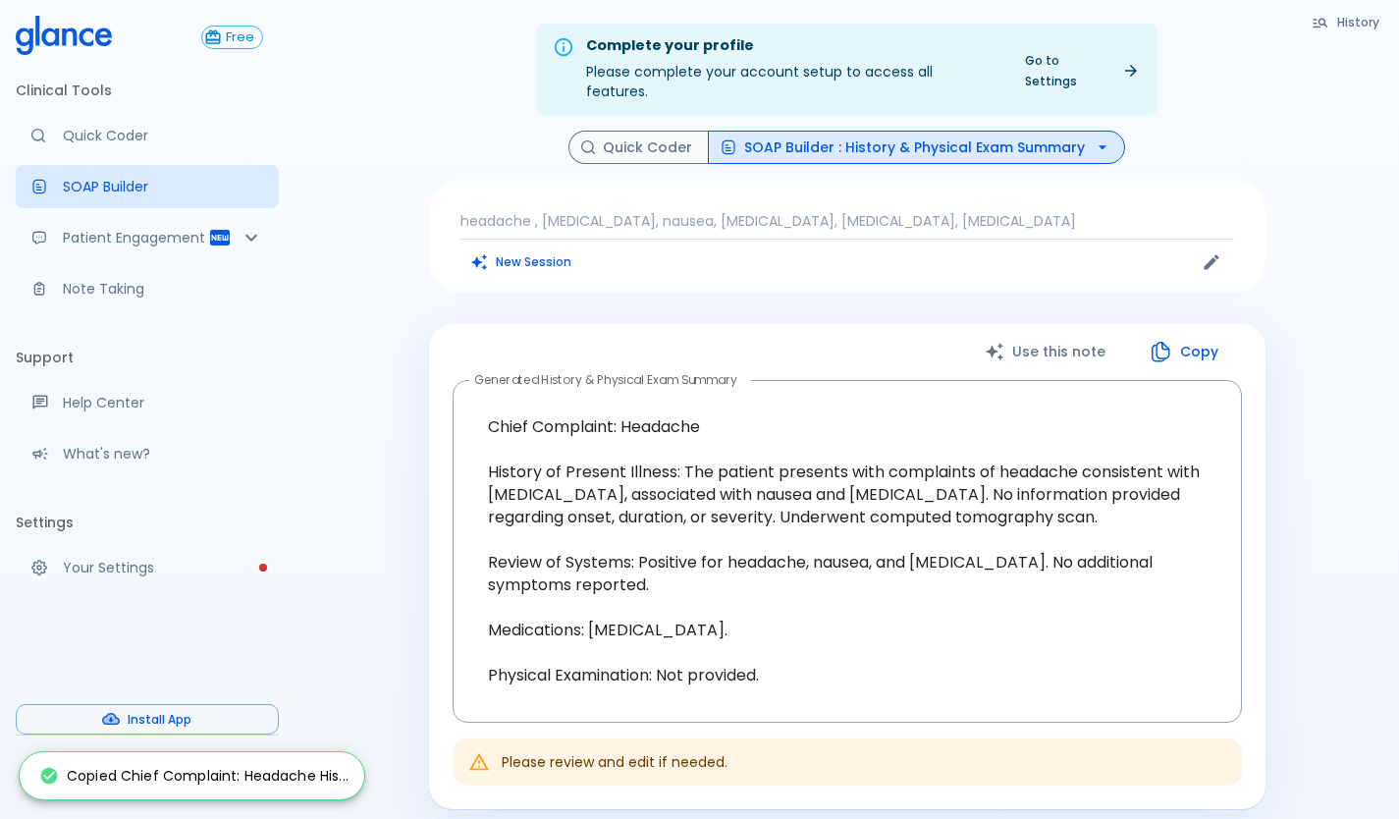
click at [844, 131] on button "SOAP Builder : History & Physical Exam Summary" at bounding box center [916, 148] width 417 height 34
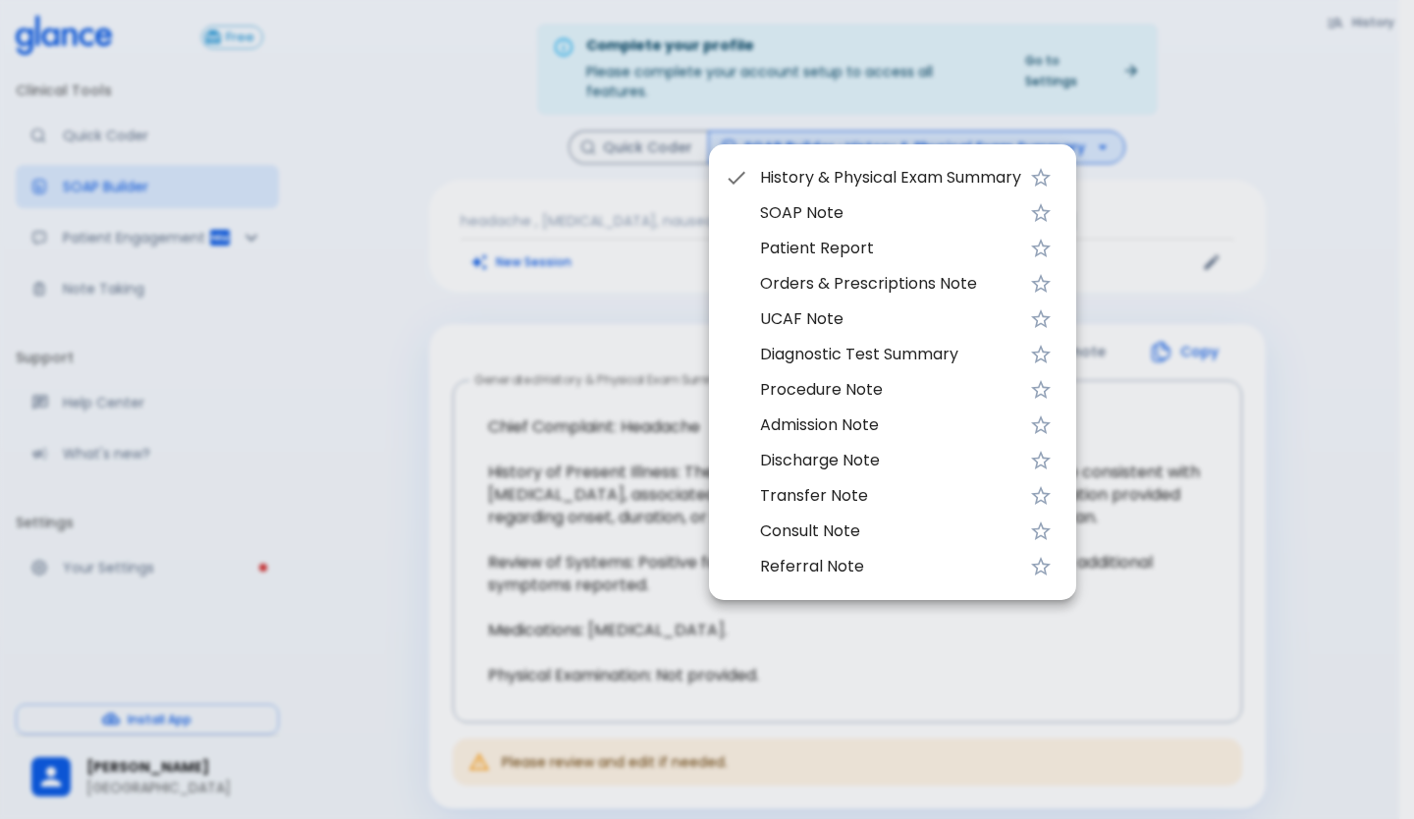
click at [844, 316] on span "UCAF Note" at bounding box center [890, 319] width 261 height 24
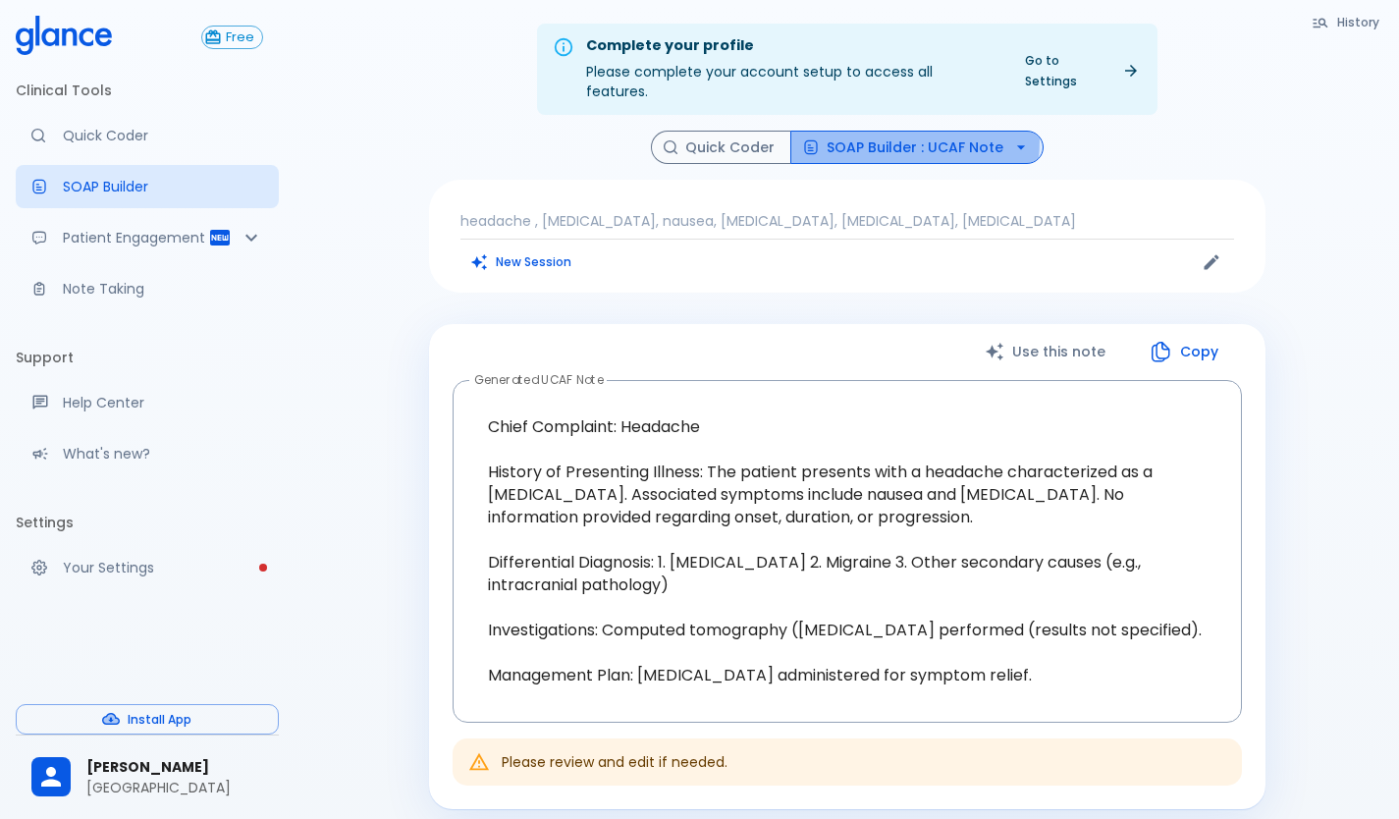
click at [821, 131] on button "SOAP Builder : UCAF Note" at bounding box center [916, 148] width 253 height 34
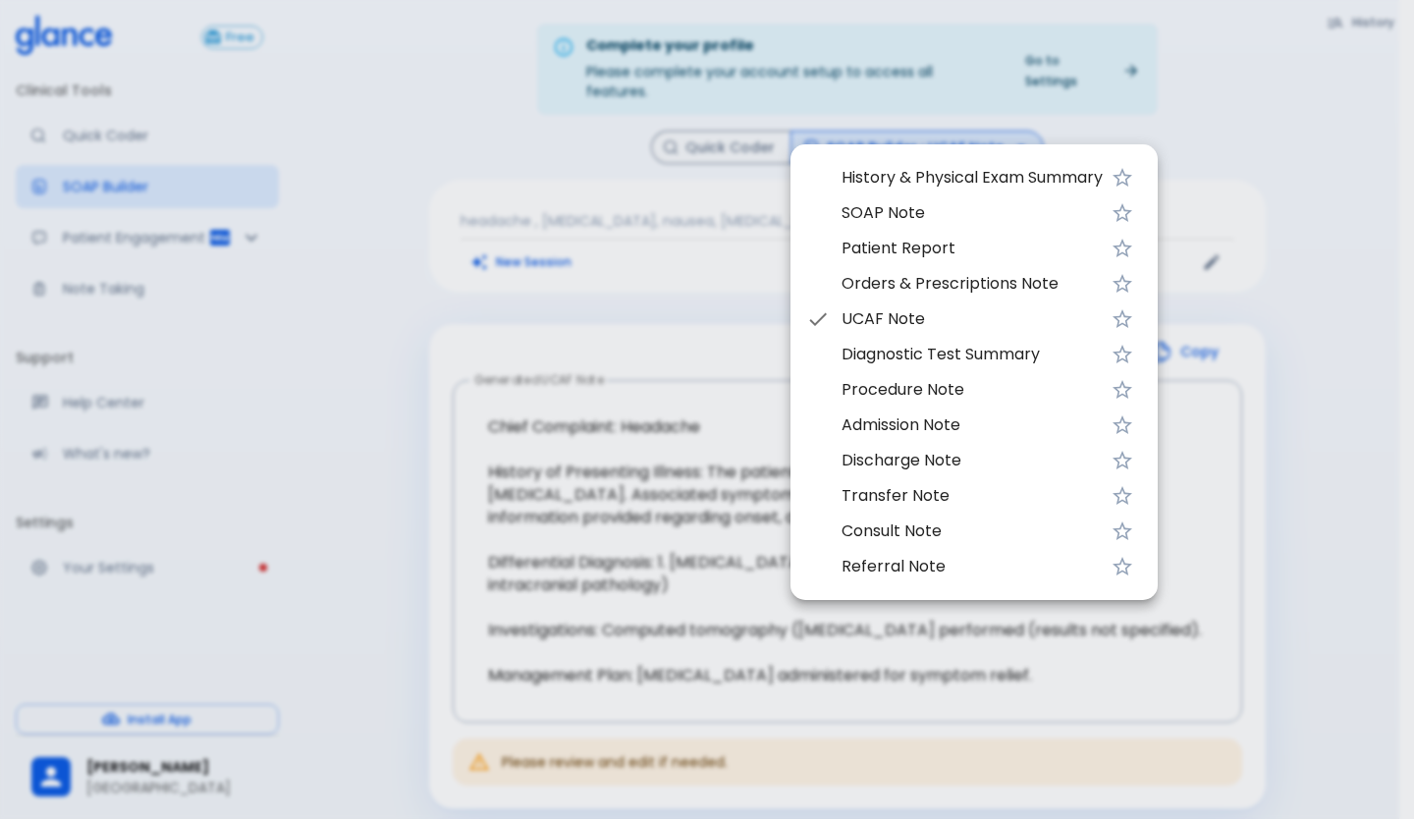
click at [748, 132] on div at bounding box center [707, 409] width 1414 height 819
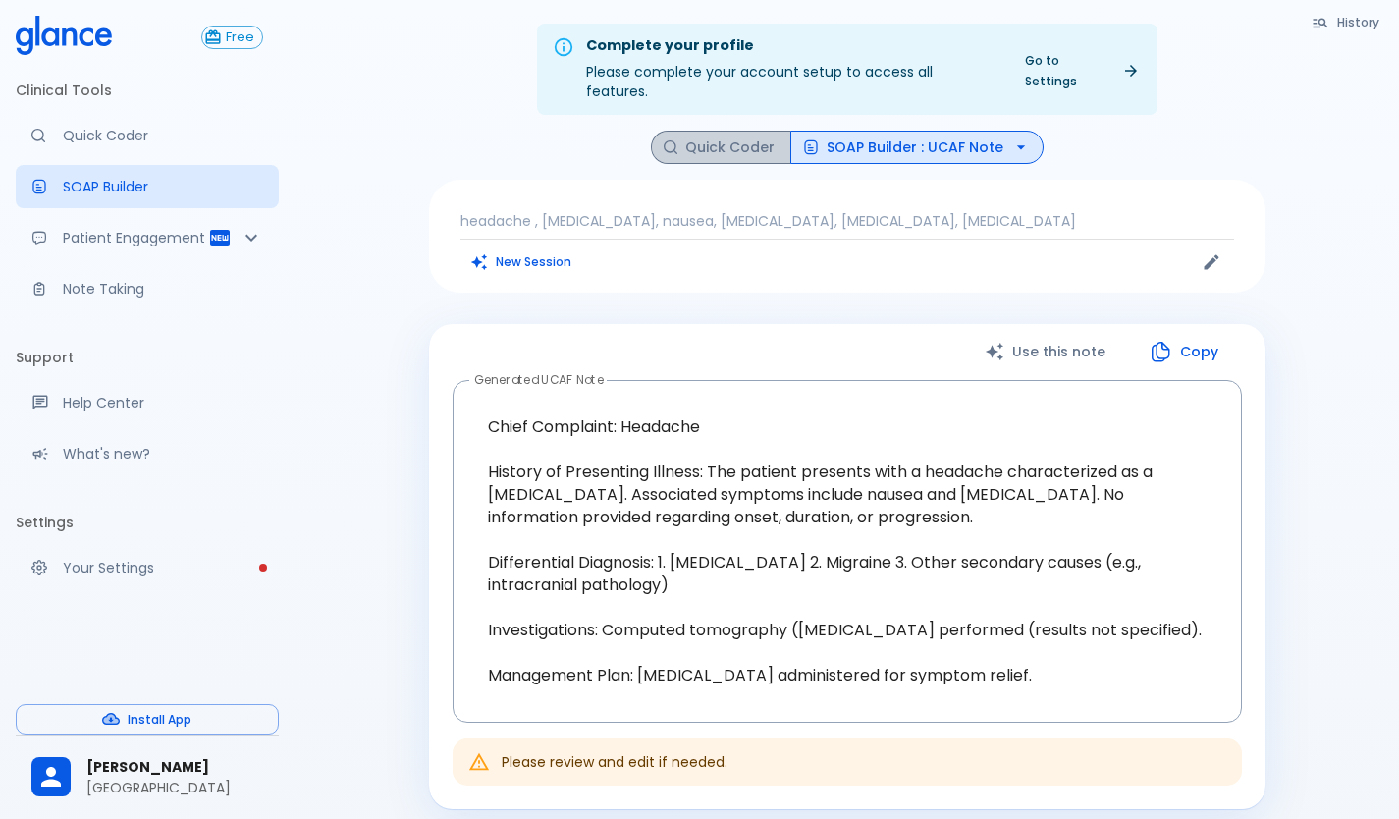
click at [748, 132] on button "Quick Coder" at bounding box center [721, 148] width 140 height 34
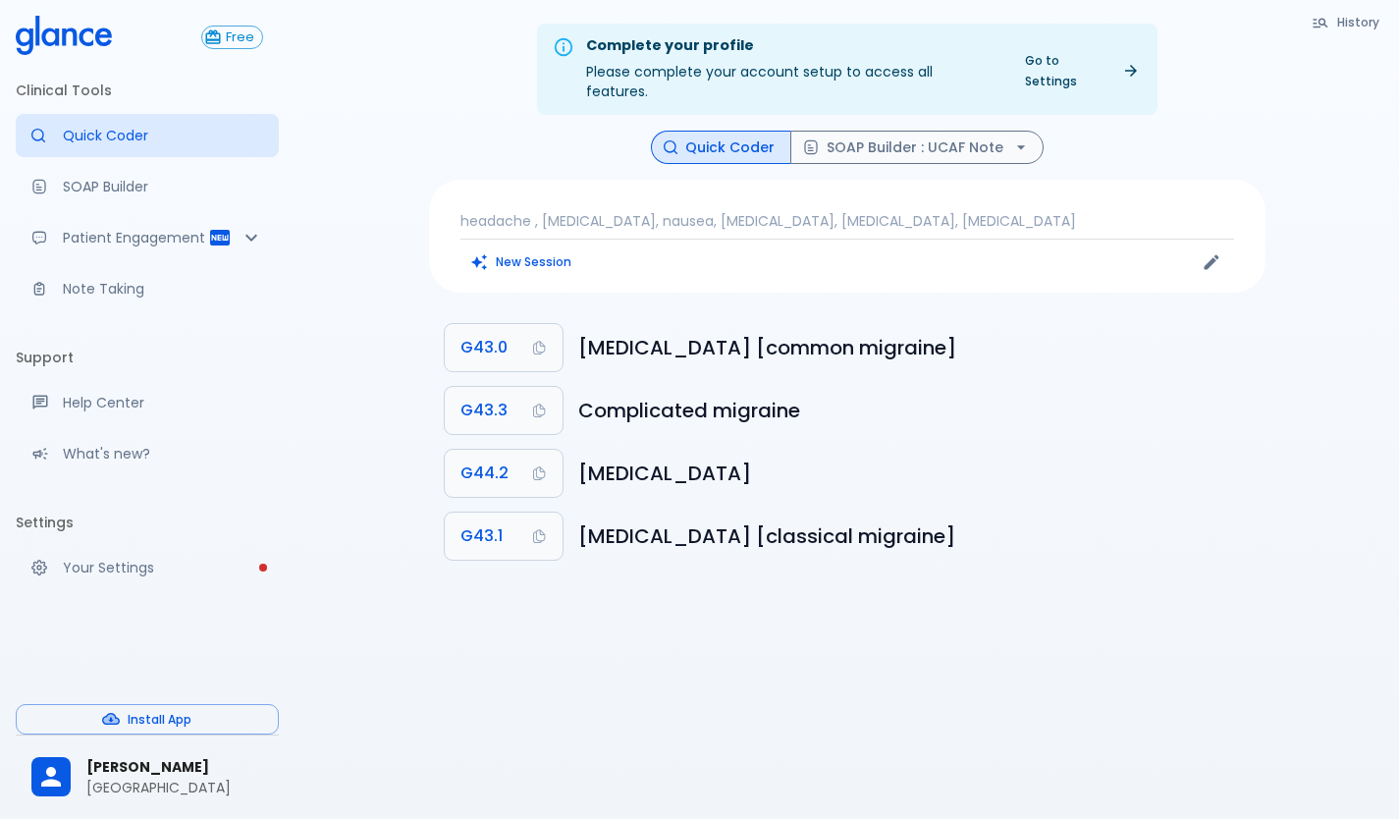
click at [494, 227] on div "headache , tension-type headache, nausea, photophobia, CT scan, acetaminophen N…" at bounding box center [847, 236] width 837 height 113
click at [490, 248] on button "New Session" at bounding box center [522, 261] width 123 height 28
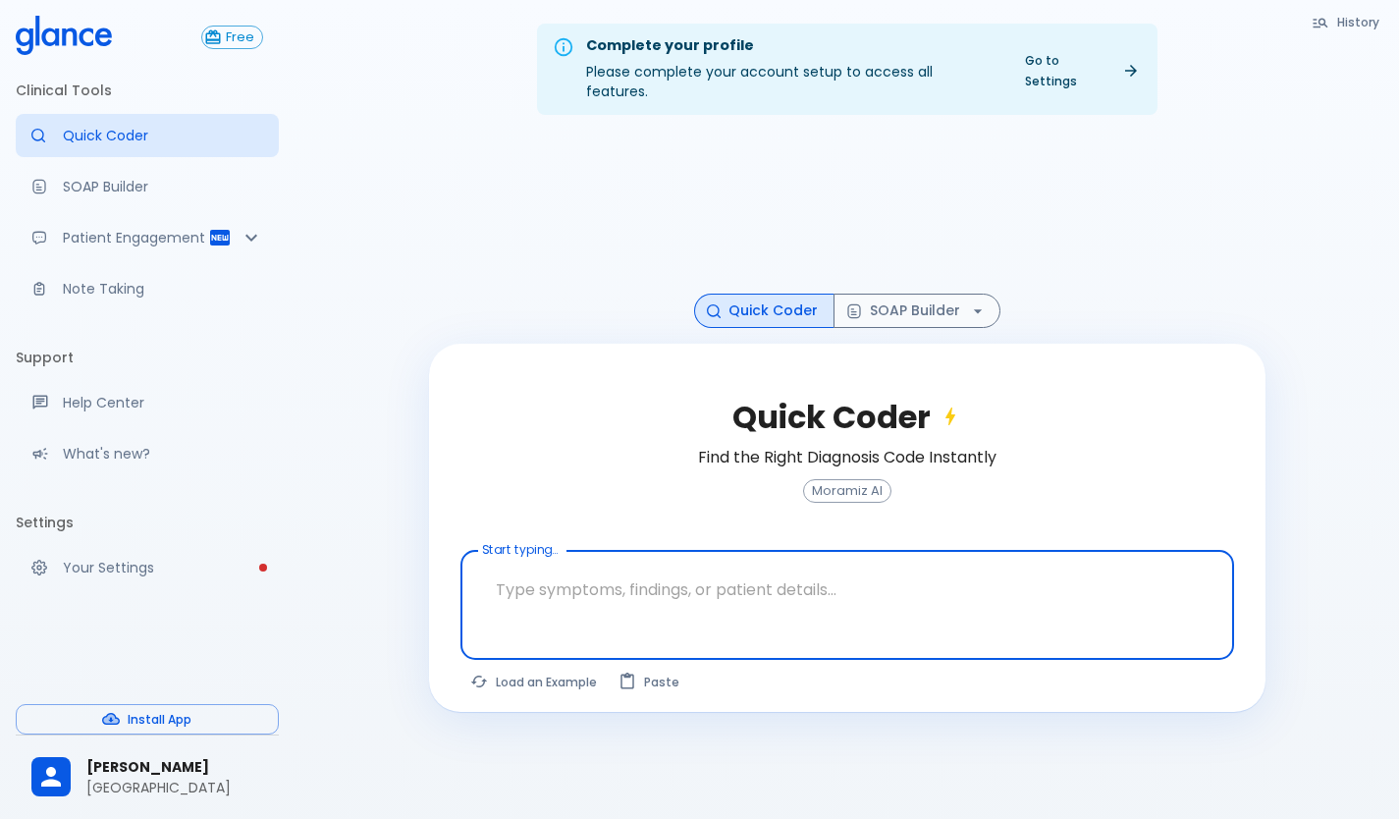
click at [581, 577] on textarea at bounding box center [847, 590] width 746 height 62
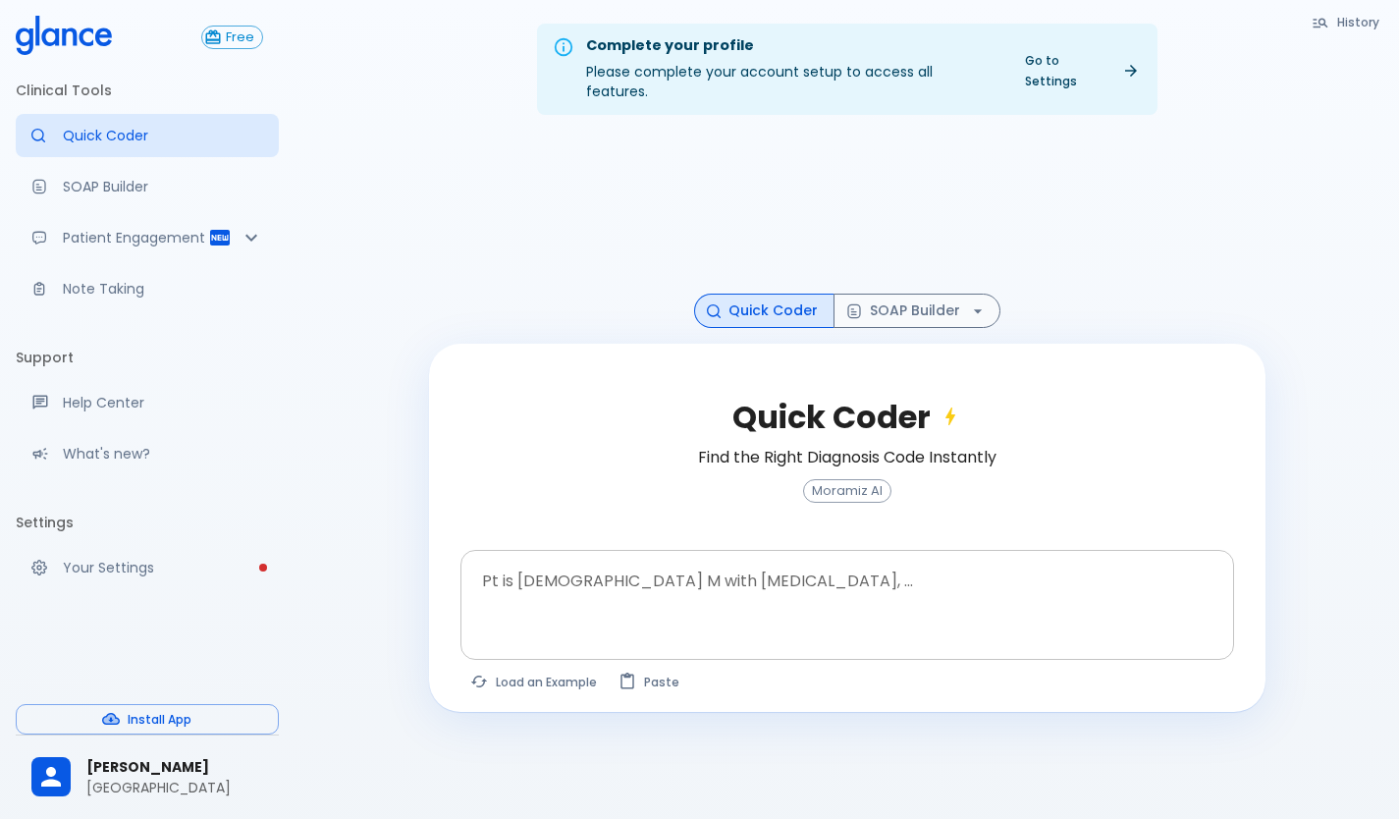
click at [687, 621] on div at bounding box center [849, 638] width 766 height 35
click at [784, 569] on textarea at bounding box center [847, 590] width 746 height 62
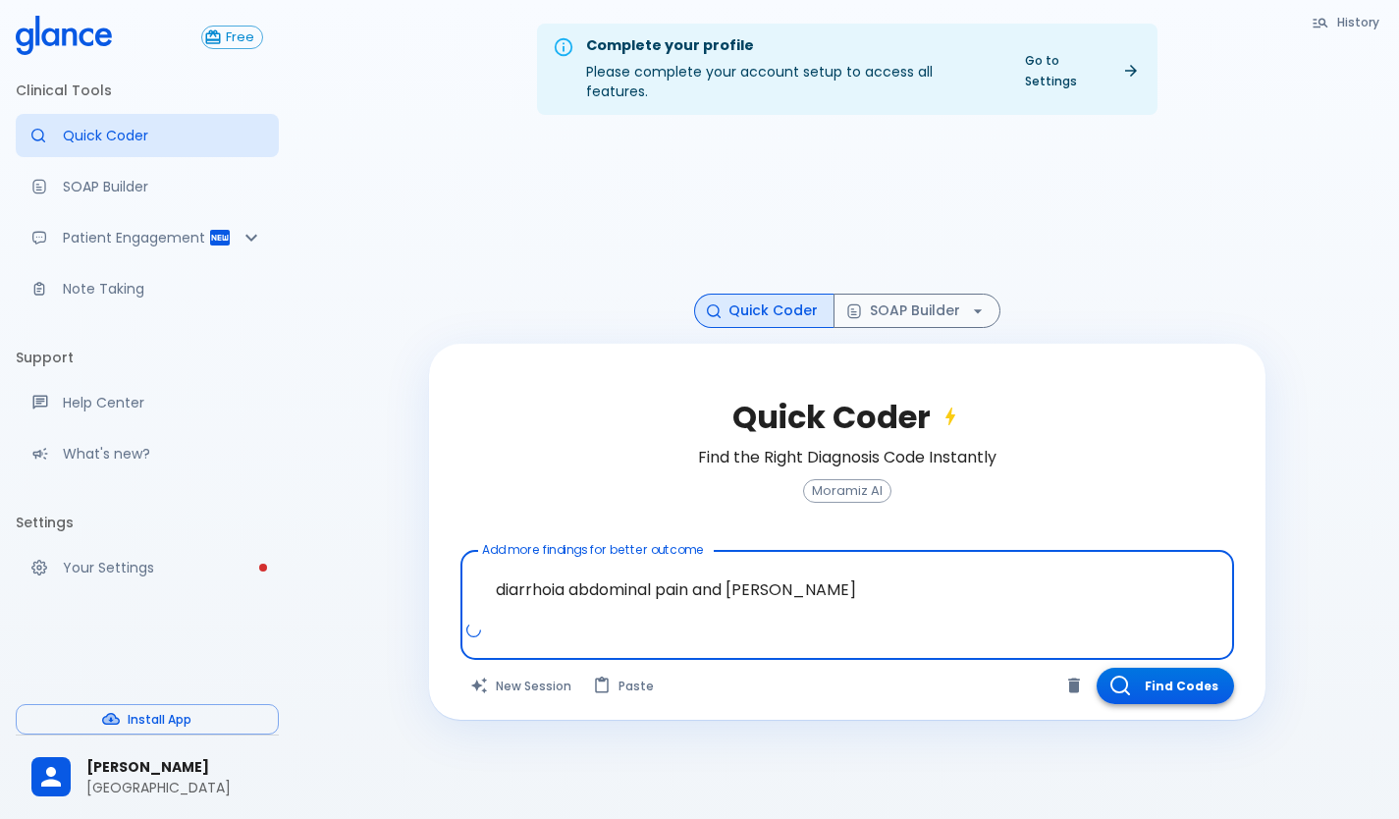
type textarea "diarrhoia abdominal pain and [PERSON_NAME]"
click at [1198, 673] on button "Find Codes" at bounding box center [1165, 686] width 137 height 36
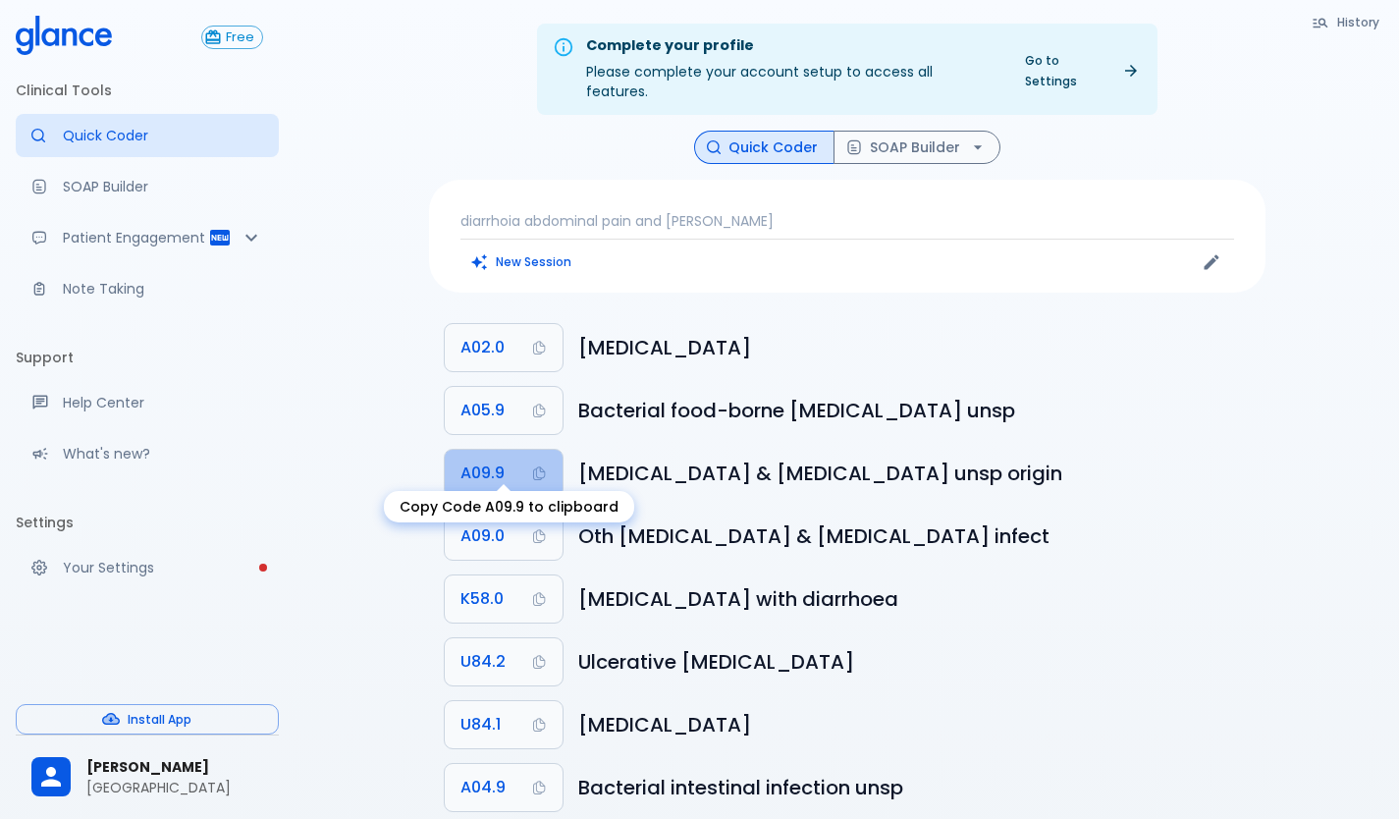
click at [482, 460] on span "A09.9" at bounding box center [483, 473] width 44 height 27
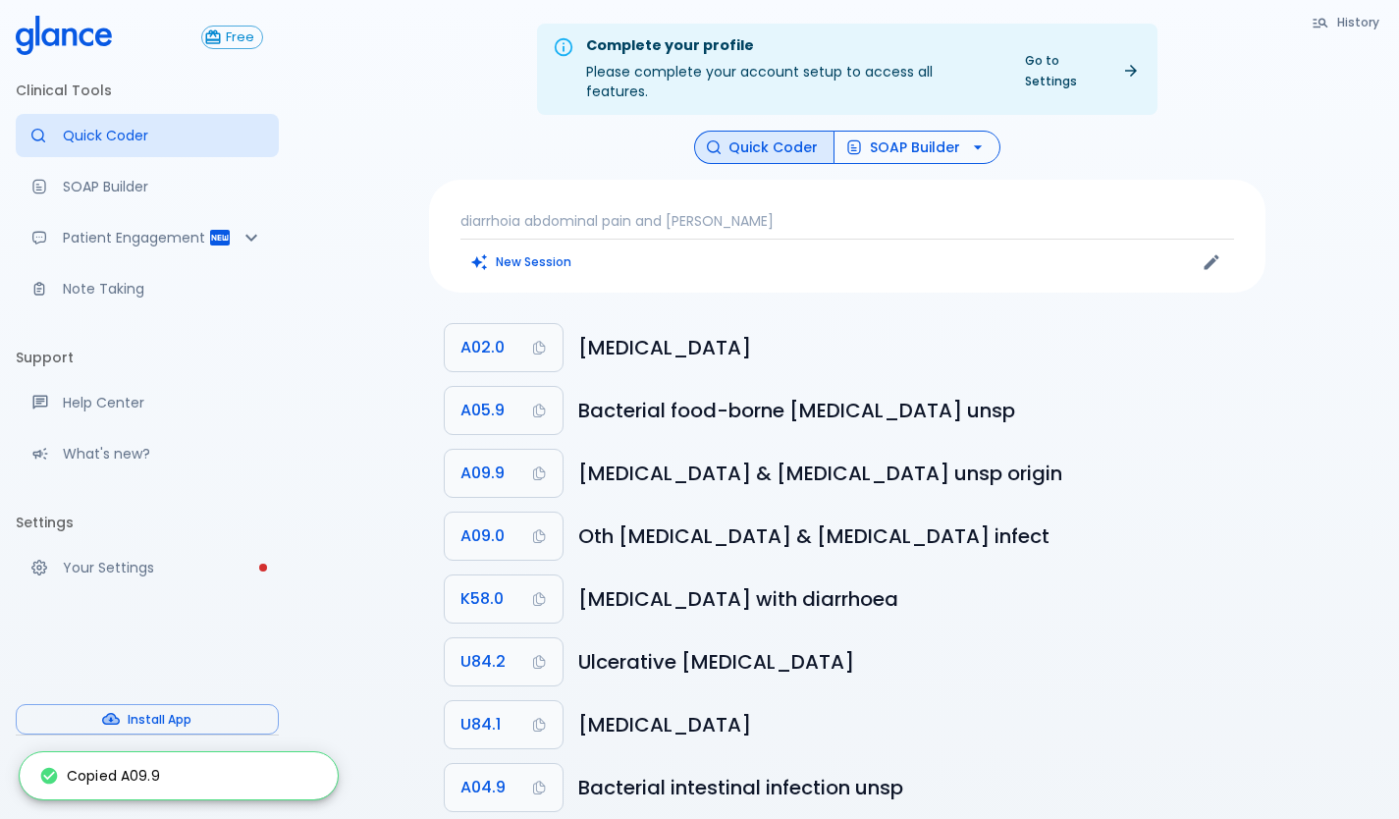
click at [916, 131] on button "SOAP Builder" at bounding box center [917, 148] width 167 height 34
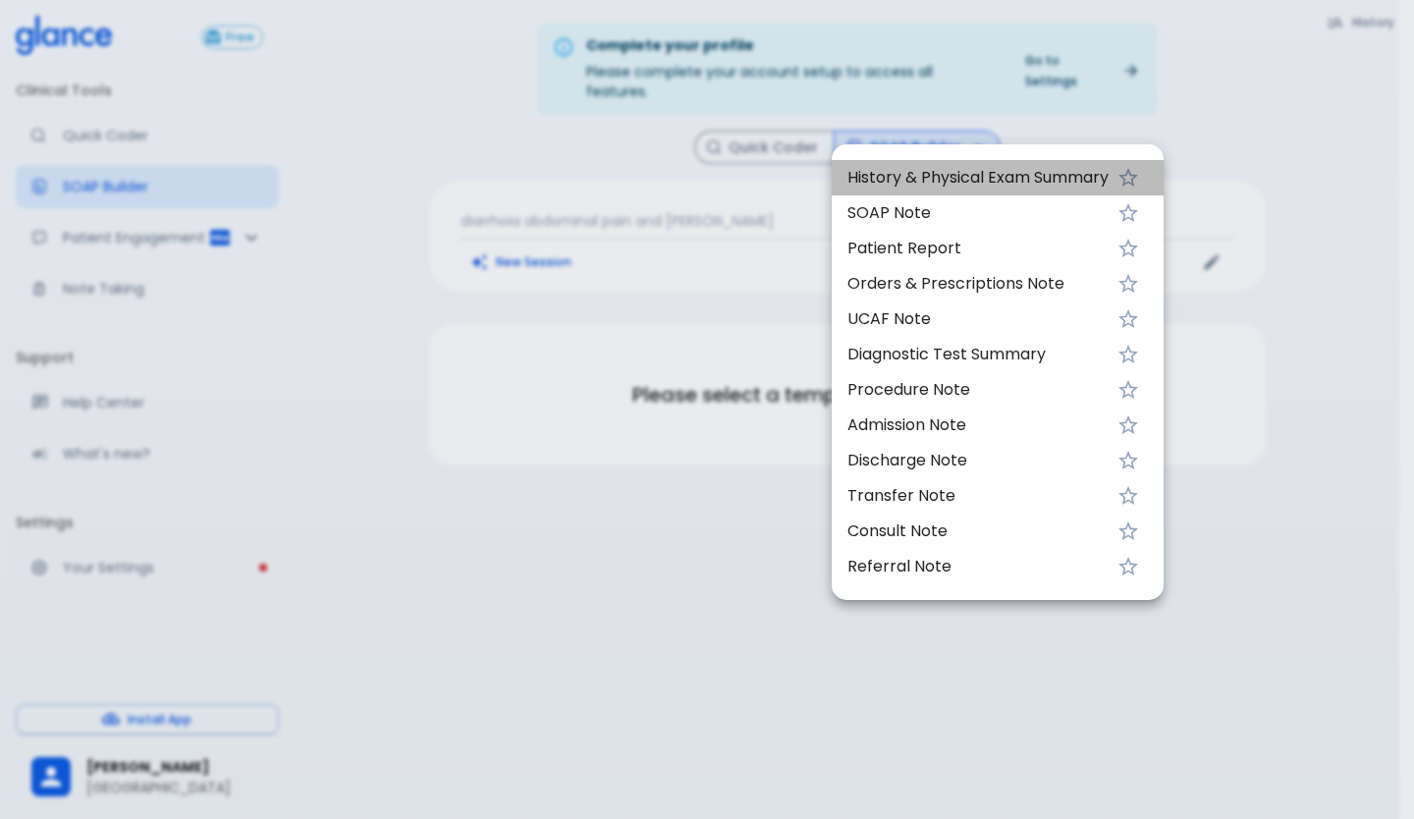
click at [991, 181] on span "History & Physical Exam Summary" at bounding box center [977, 178] width 261 height 24
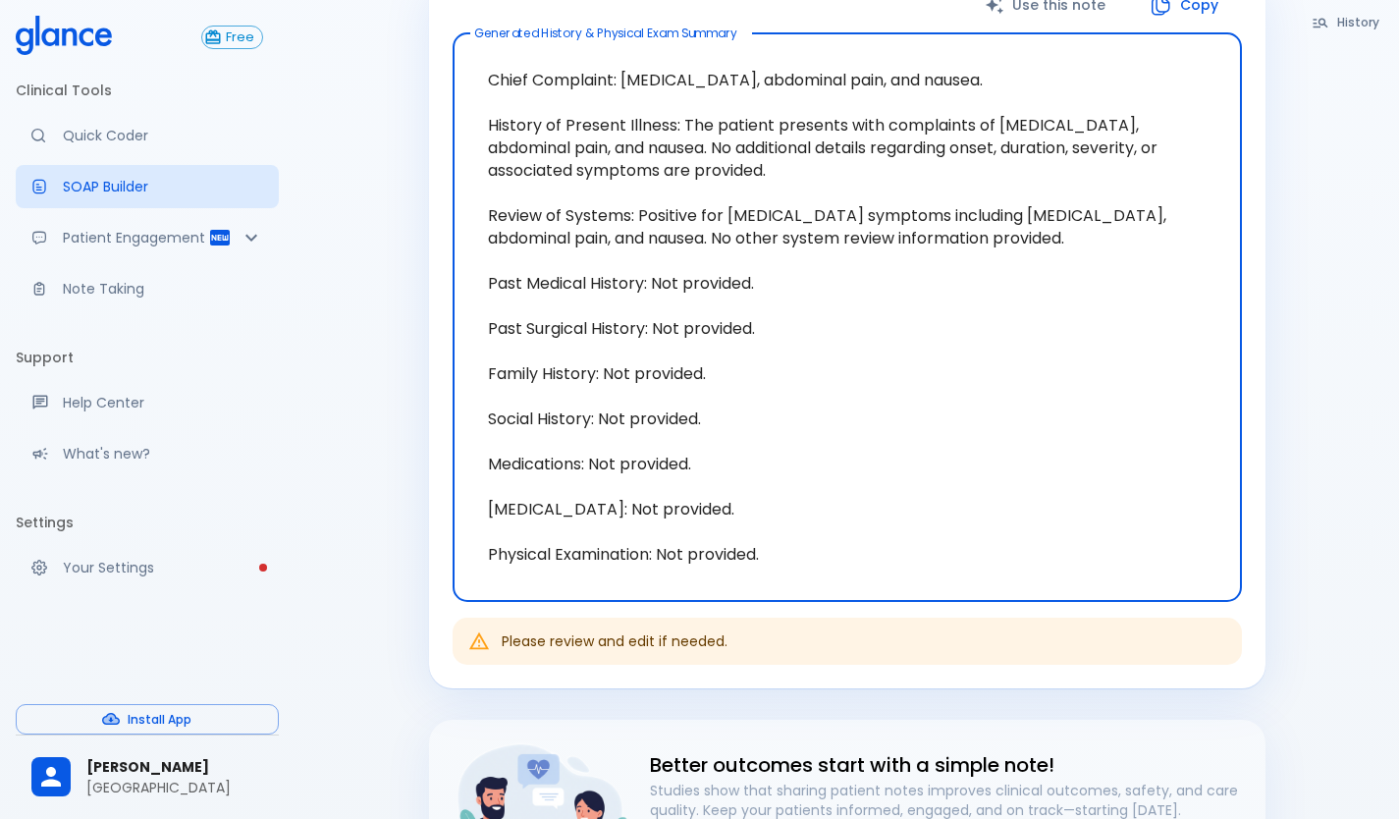
scroll to position [164, 0]
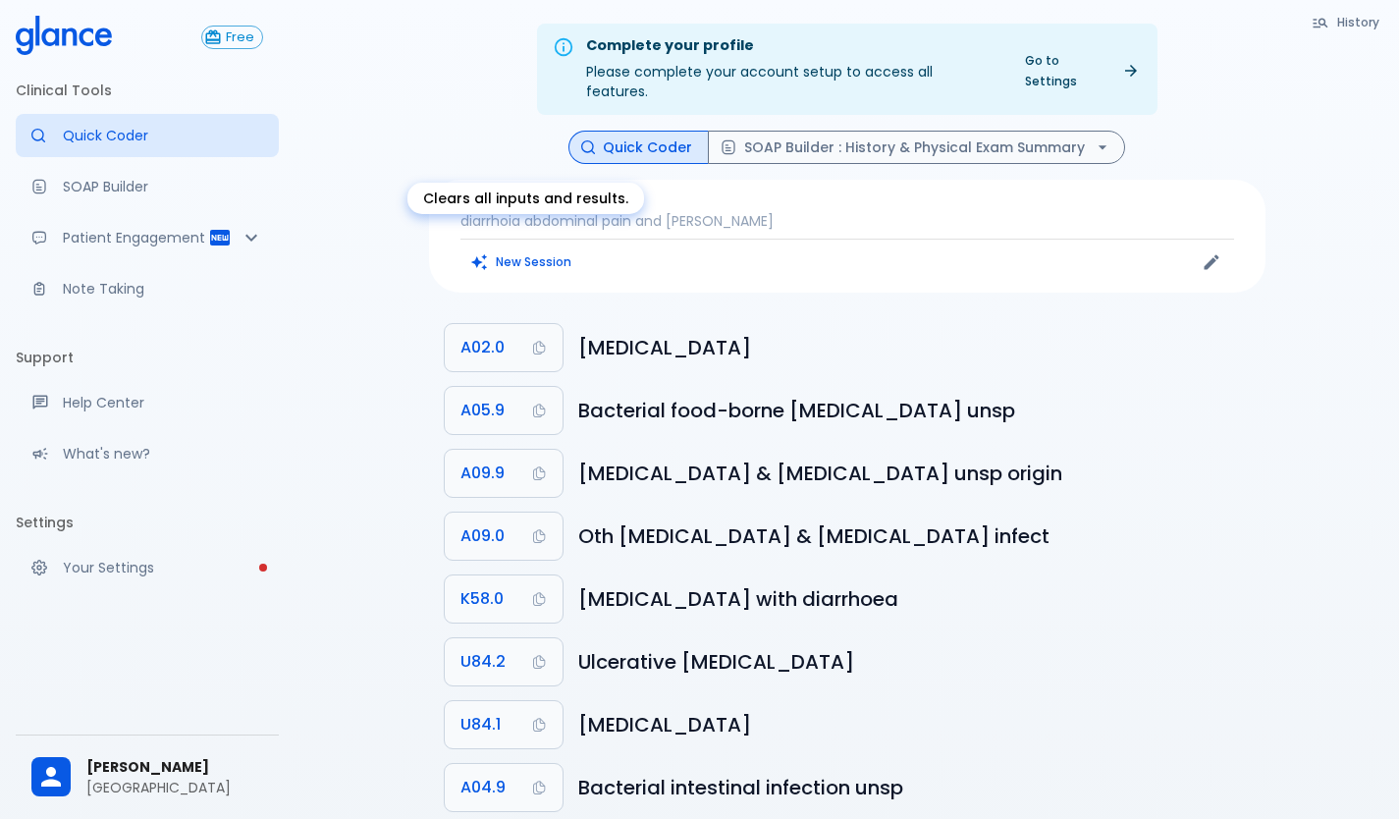
click at [544, 247] on button "New Session" at bounding box center [522, 261] width 123 height 28
